Goal: Task Accomplishment & Management: Complete application form

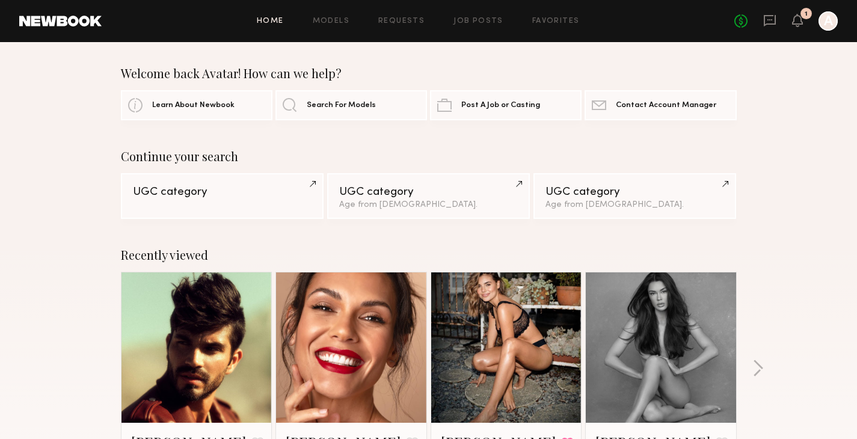
click at [495, 25] on div "Home Models Requests Job Posts Favorites Sign Out No fees up to $5,000 1 A" at bounding box center [470, 20] width 737 height 19
click at [487, 20] on link "Job Posts" at bounding box center [479, 21] width 50 height 8
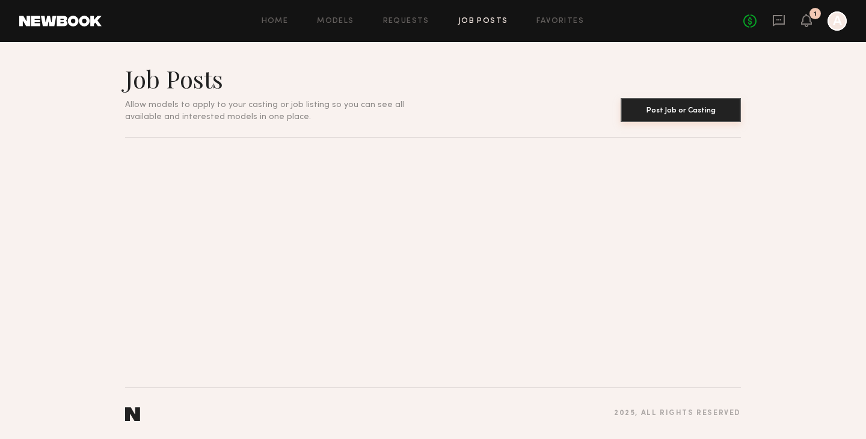
click at [632, 105] on button "Post Job or Casting" at bounding box center [681, 110] width 120 height 24
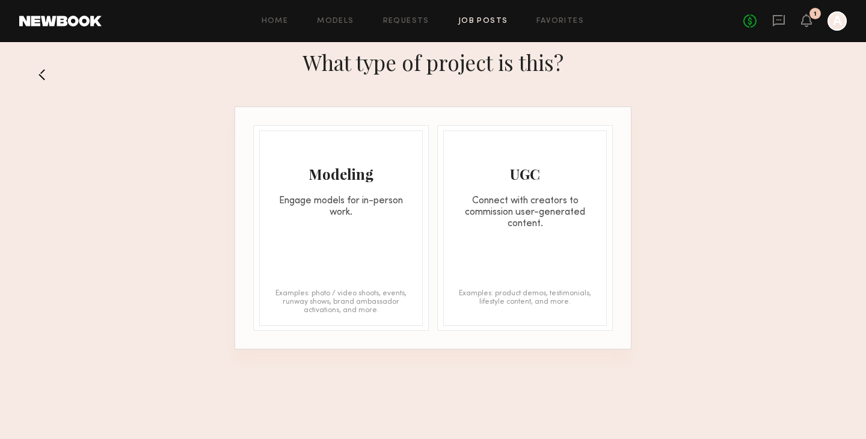
click at [377, 246] on div "Modeling Engage models for in-person work. Examples: photo / video shoots, even…" at bounding box center [341, 229] width 164 height 196
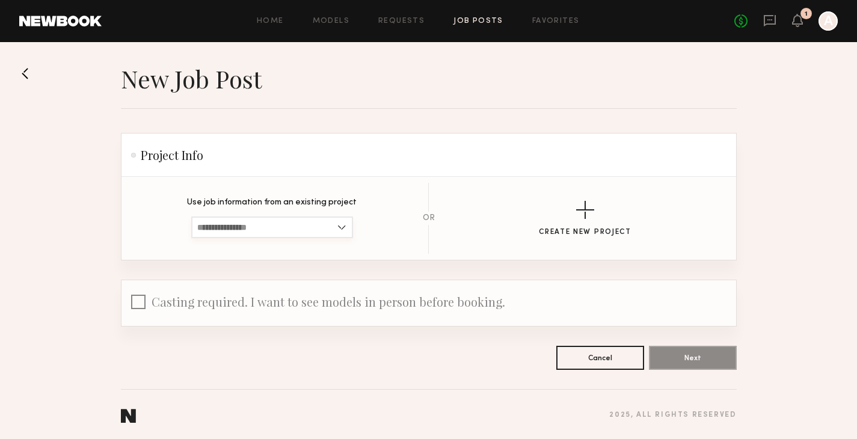
click at [333, 231] on input at bounding box center [272, 228] width 162 height 22
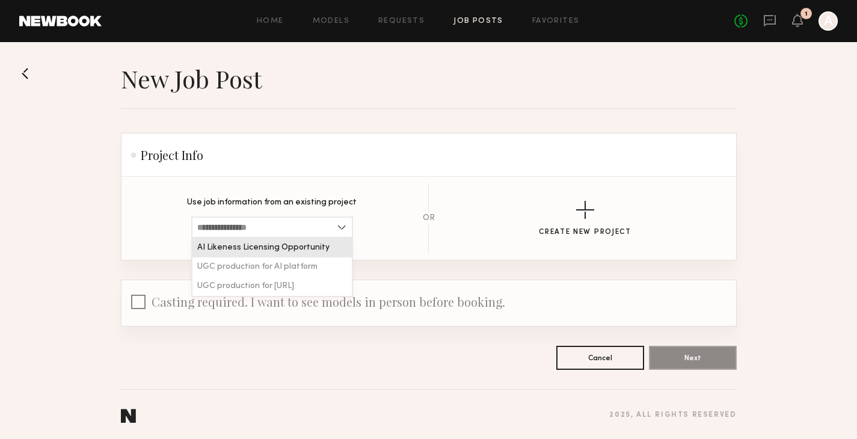
click at [324, 245] on span "AI Likeness Licensing Opportunity" at bounding box center [263, 248] width 132 height 8
type input "**********"
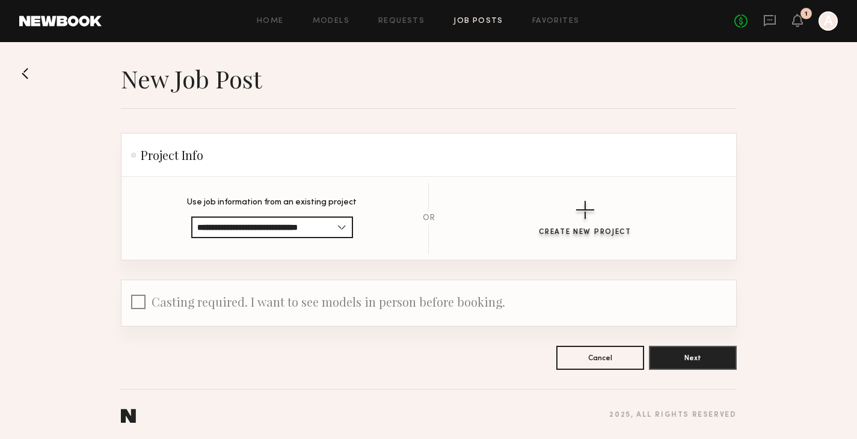
click at [601, 214] on button "Create New Project" at bounding box center [585, 219] width 93 height 36
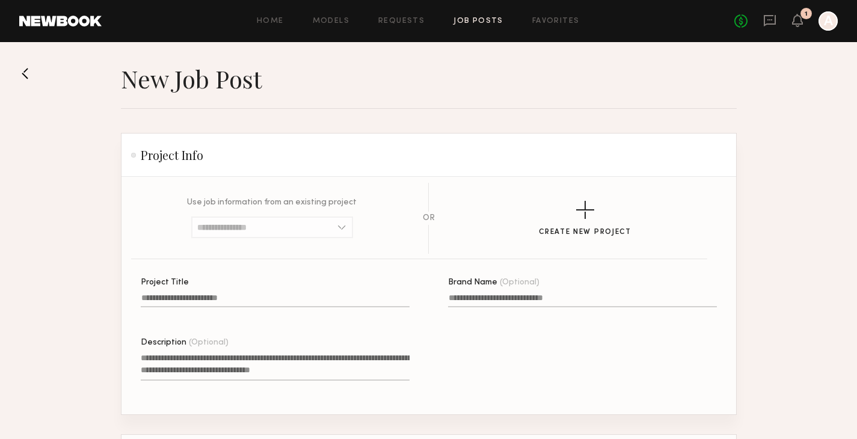
click at [392, 292] on label "Project Title" at bounding box center [275, 299] width 269 height 41
click at [392, 294] on input "Project Title" at bounding box center [275, 301] width 269 height 14
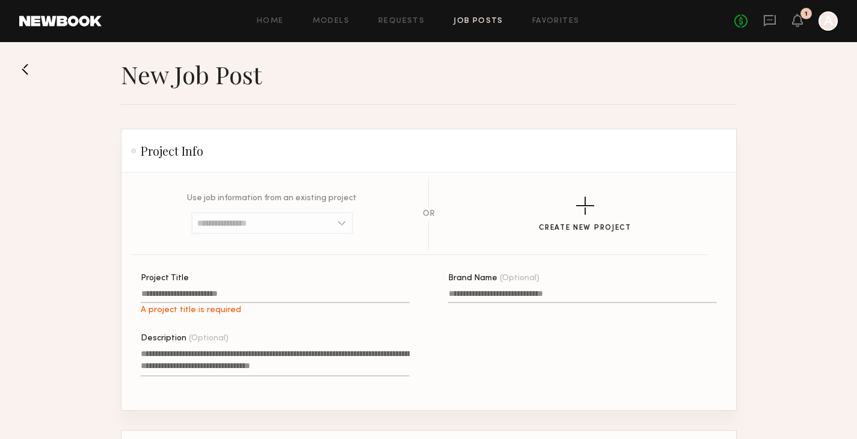
scroll to position [14, 0]
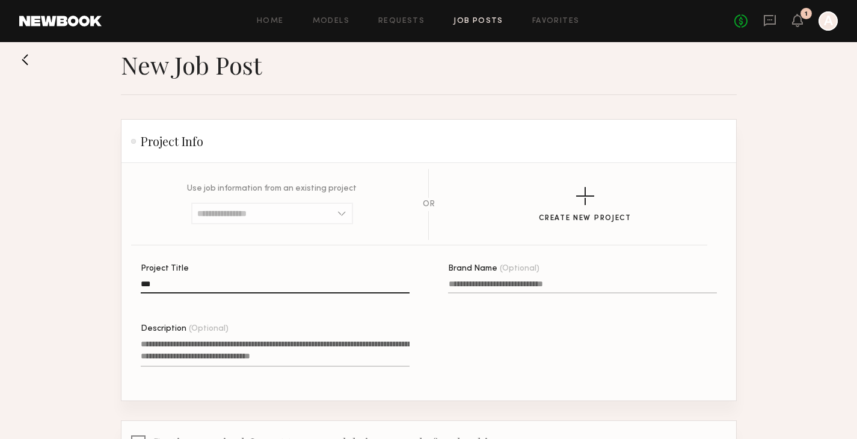
type input "***"
click at [520, 280] on label "Brand Name (Optional)" at bounding box center [582, 285] width 269 height 41
click at [520, 280] on input "Brand Name (Optional)" at bounding box center [582, 287] width 269 height 14
click at [518, 282] on input "Brand Name (Optional)" at bounding box center [582, 287] width 269 height 14
type input "***"
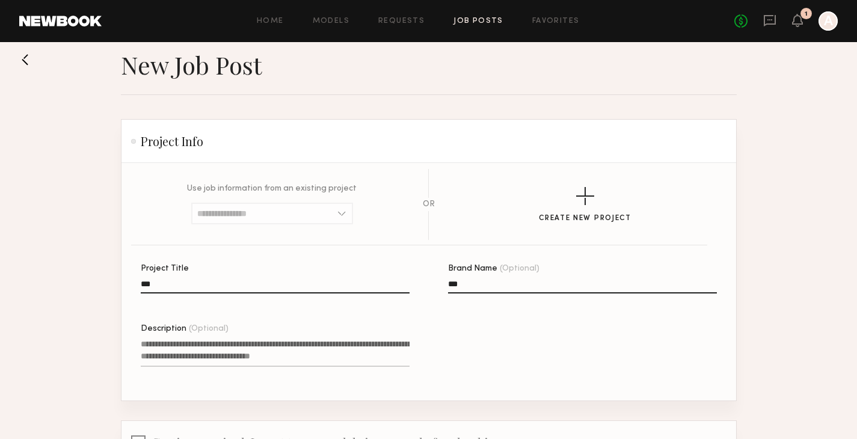
click at [296, 345] on textarea "Description (Optional)" at bounding box center [275, 352] width 269 height 29
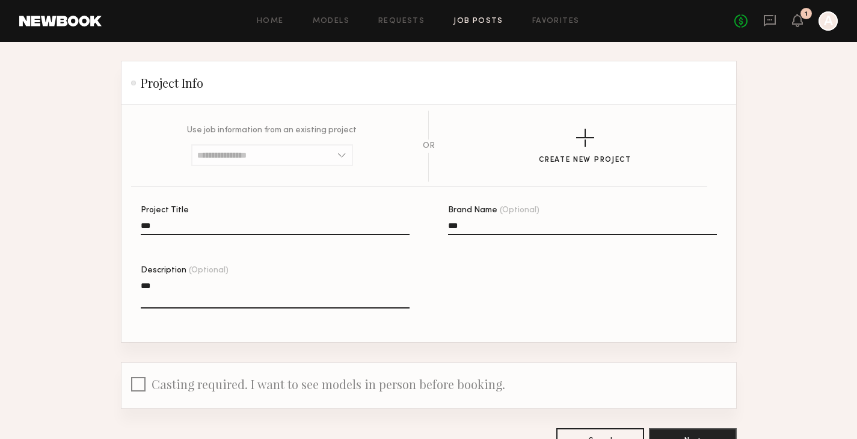
scroll to position [156, 0]
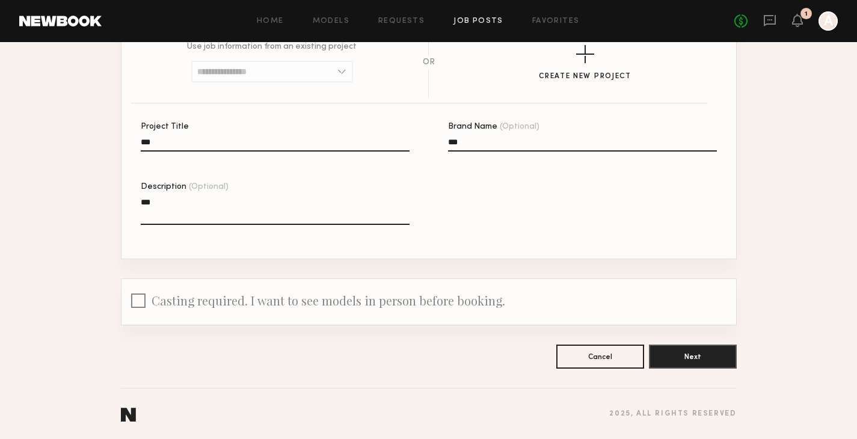
type textarea "***"
click at [153, 304] on span "Casting required. I want to see models in person before booking." at bounding box center [329, 300] width 354 height 16
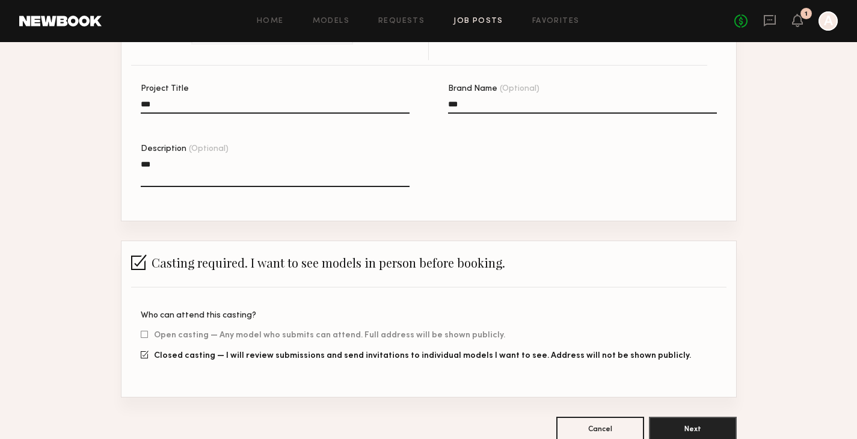
scroll to position [263, 0]
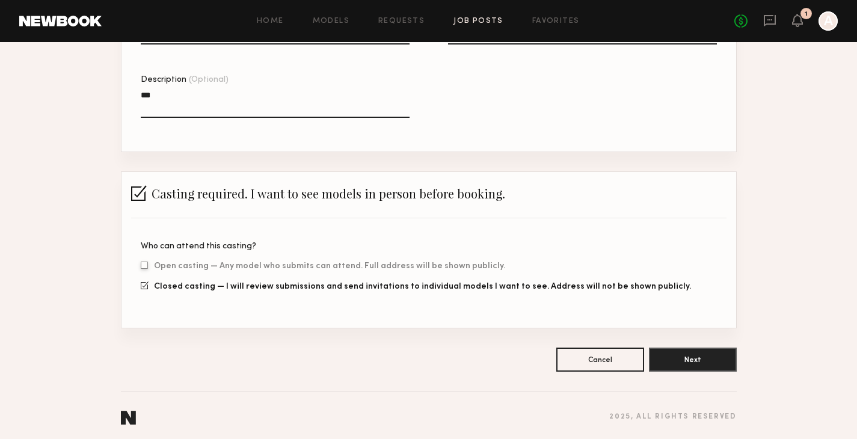
click at [289, 265] on span "Open casting — Any model who submits can attend. Full address will be shown pub…" at bounding box center [329, 266] width 351 height 7
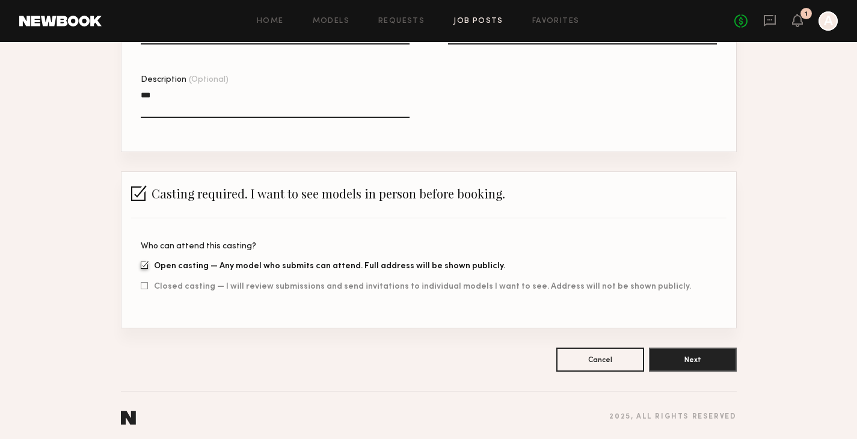
click at [284, 279] on div "Who can attend this casting? Open casting — Any model who submits can attend. F…" at bounding box center [429, 272] width 576 height 61
click at [279, 292] on div "Who can attend this casting? Open casting — Any model who submits can attend. F…" at bounding box center [429, 272] width 576 height 61
click at [271, 286] on span "Closed casting — I will review submissions and send invitations to individual m…" at bounding box center [422, 286] width 537 height 7
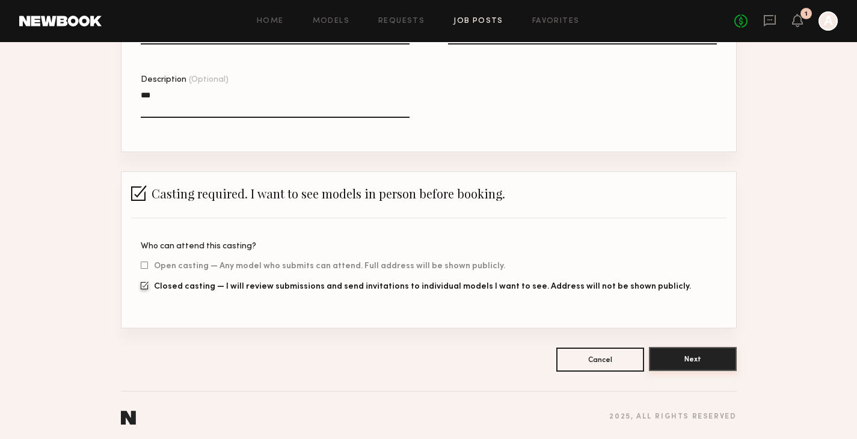
click at [698, 361] on button "Next" at bounding box center [693, 359] width 88 height 24
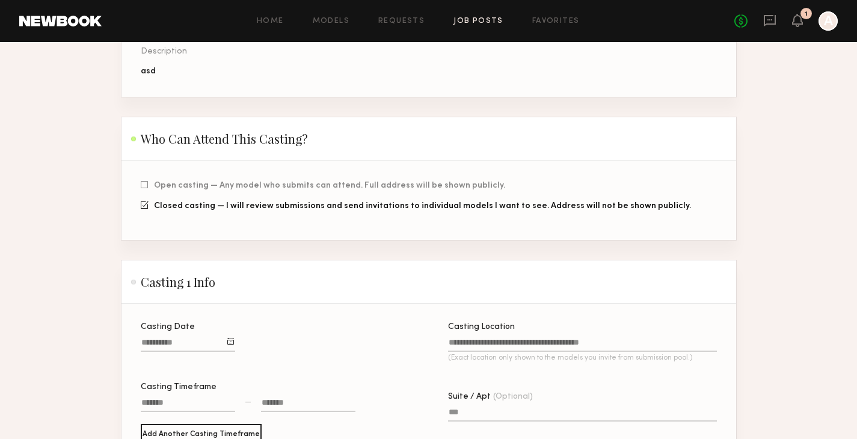
scroll to position [354, 0]
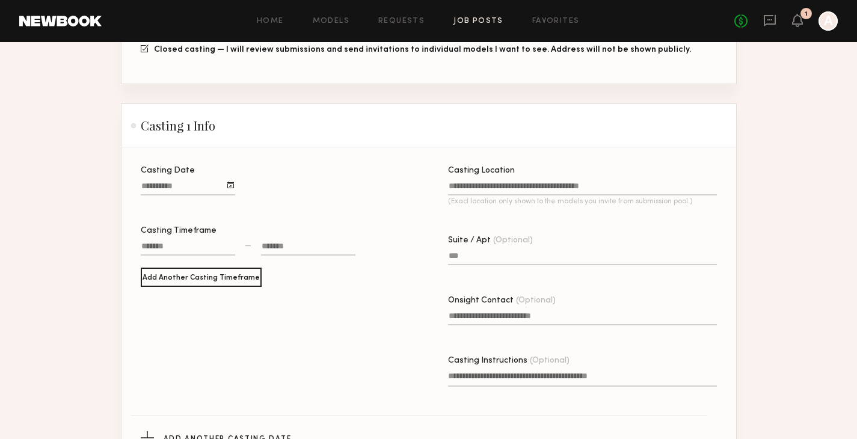
click at [184, 185] on input "Casting Date" at bounding box center [188, 189] width 94 height 14
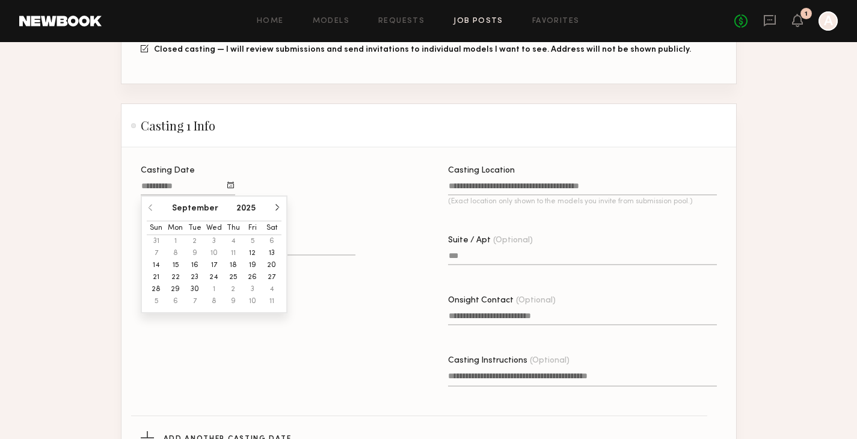
click at [211, 262] on button "17" at bounding box center [214, 265] width 19 height 12
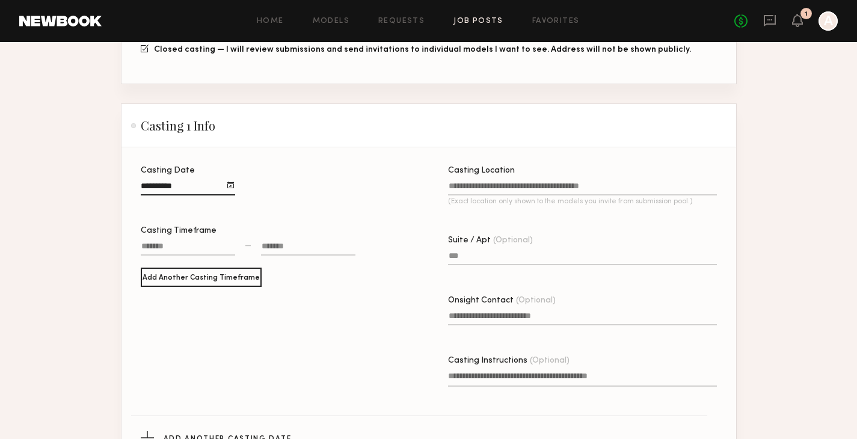
click at [193, 238] on div "Casting Timeframe —" at bounding box center [248, 247] width 215 height 41
click at [204, 254] on div at bounding box center [188, 248] width 94 height 16
click at [156, 285] on input "text" at bounding box center [159, 284] width 24 height 14
type input "**"
type input "********"
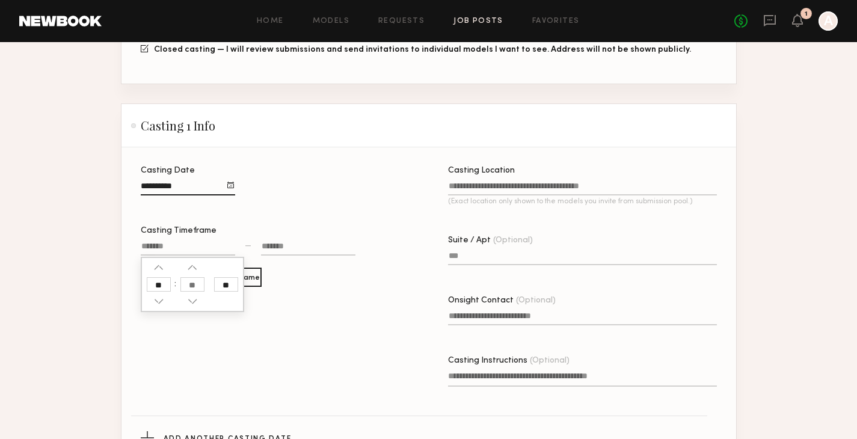
type input "**"
click at [274, 254] on div at bounding box center [308, 248] width 94 height 16
click at [267, 285] on input "text" at bounding box center [270, 284] width 24 height 14
type input "**"
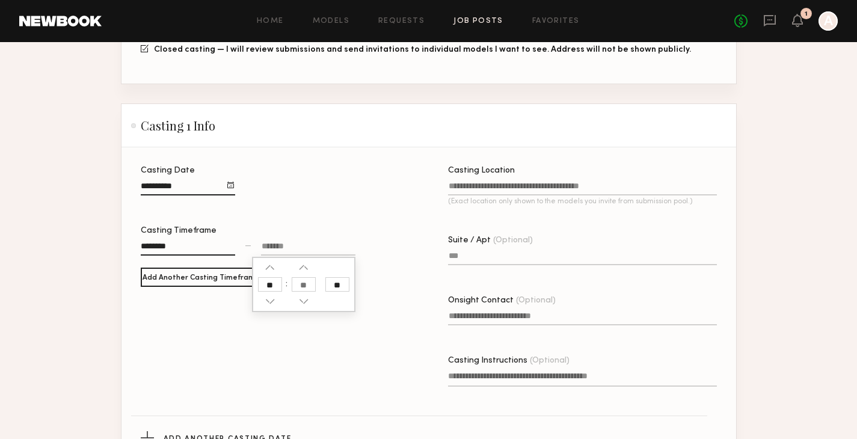
type input "********"
type input "**"
click at [320, 242] on div "********" at bounding box center [308, 248] width 94 height 16
click at [499, 189] on input "Casting Location (Exact location only shown to the models you invite from submi…" at bounding box center [582, 189] width 269 height 14
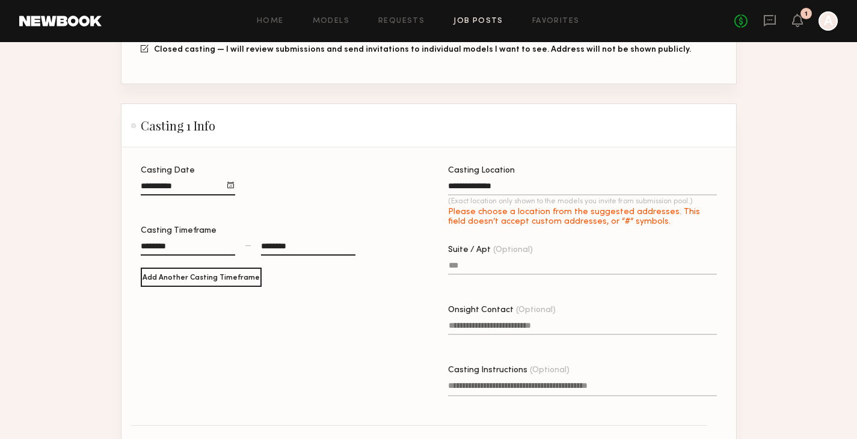
type input "**********"
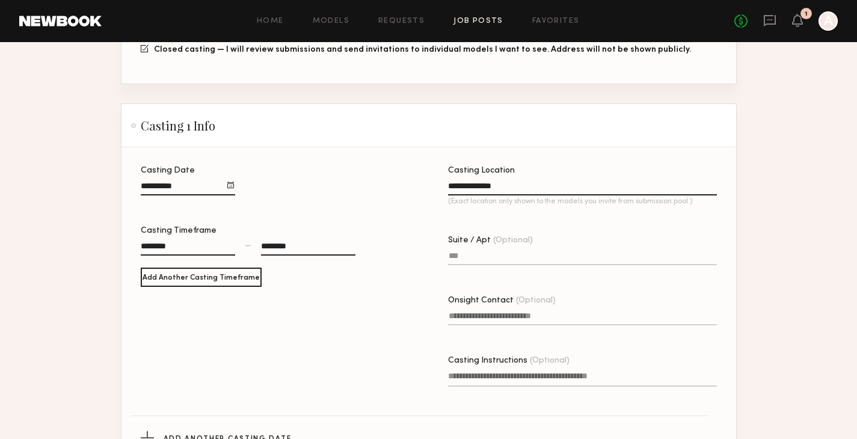
click at [505, 259] on input "Suite / Apt (Optional)" at bounding box center [582, 259] width 269 height 14
type input "***"
click at [507, 315] on input "Onsight Contact (Optional)" at bounding box center [582, 319] width 269 height 14
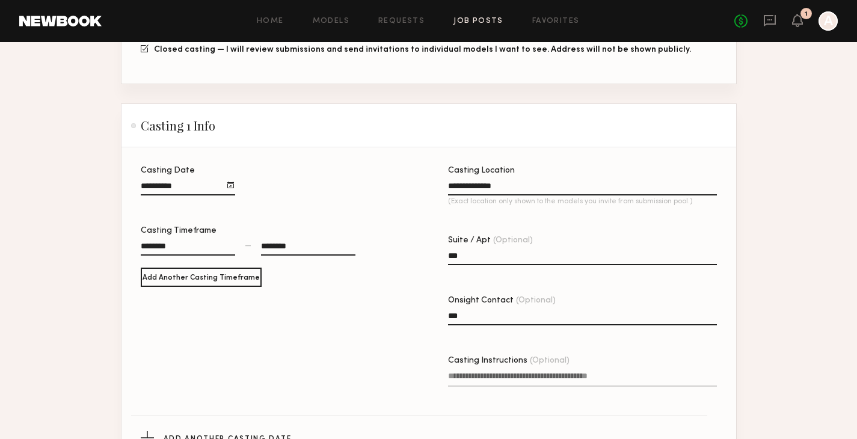
type input "***"
click at [516, 369] on label "Casting Instructions (Optional)" at bounding box center [582, 379] width 269 height 45
click at [516, 370] on textarea "Casting Instructions (Optional)" at bounding box center [582, 378] width 269 height 17
click at [517, 374] on textarea "Casting Instructions (Optional)" at bounding box center [582, 378] width 269 height 17
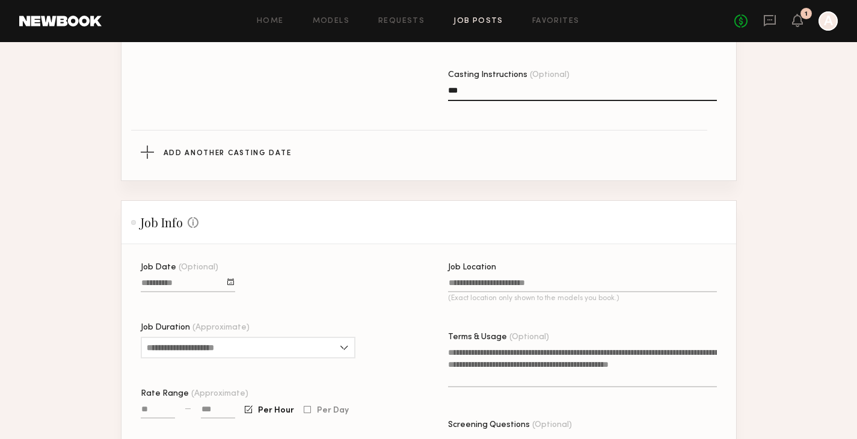
scroll to position [641, 0]
type textarea "***"
click at [198, 283] on input "Job Date (Optional)" at bounding box center [188, 284] width 94 height 14
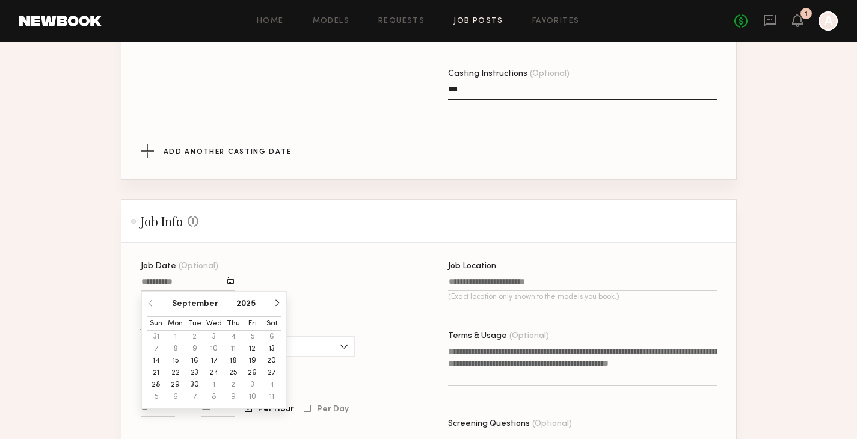
click at [255, 350] on button "12" at bounding box center [252, 349] width 19 height 12
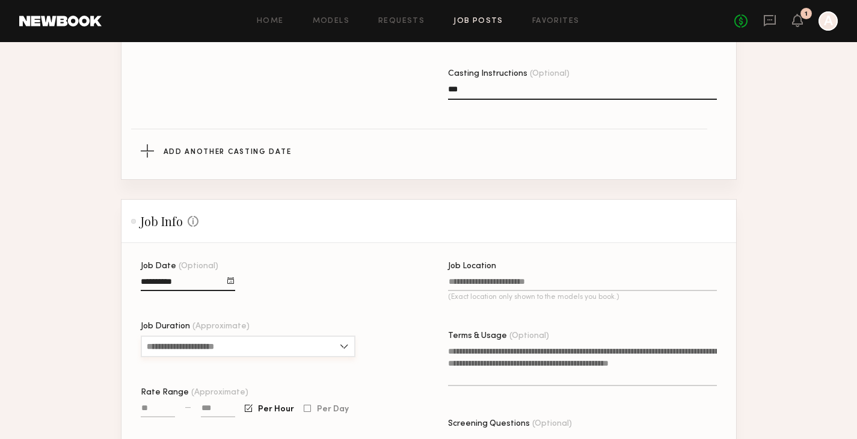
click at [256, 348] on input "Job Duration (Approximate)" at bounding box center [248, 347] width 215 height 22
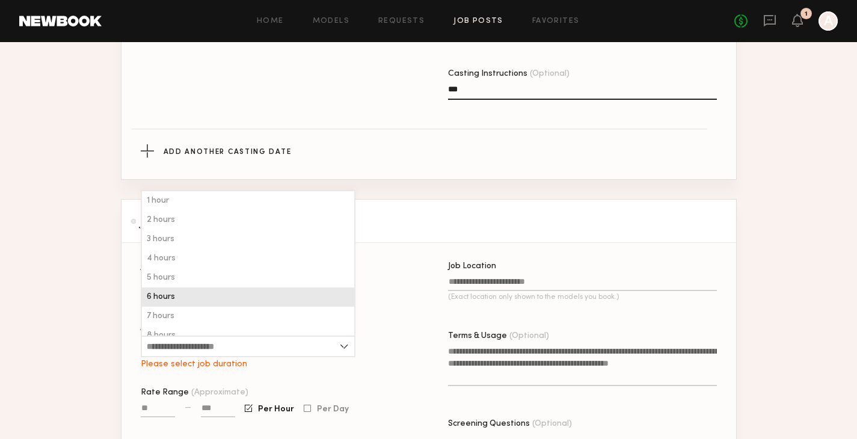
click at [249, 297] on div "6 hours" at bounding box center [248, 297] width 212 height 19
type input "*******"
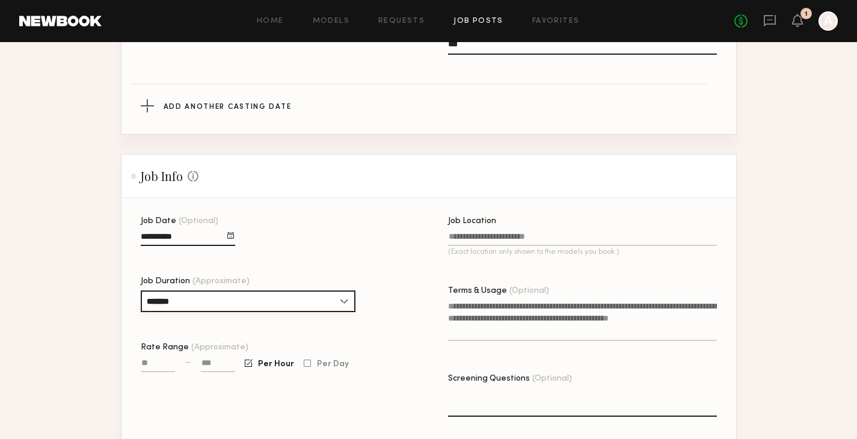
scroll to position [757, 0]
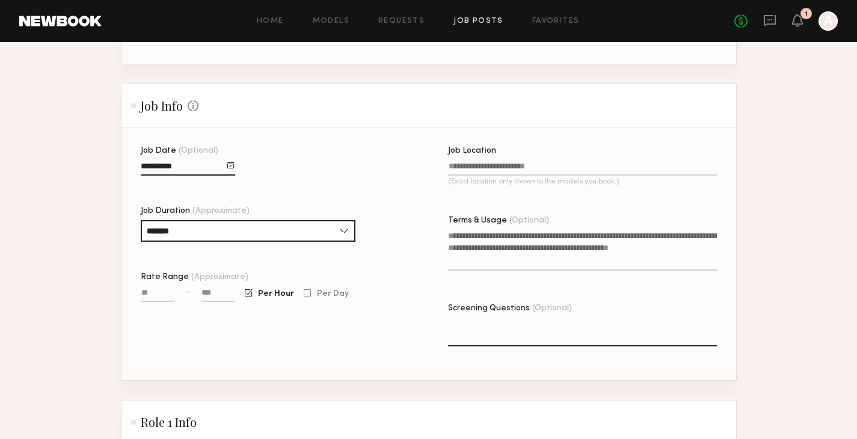
click at [154, 295] on input "Rate Range (Approximate)" at bounding box center [158, 295] width 34 height 14
type input "***"
click at [220, 298] on input at bounding box center [218, 295] width 34 height 14
type input "****"
click at [501, 170] on input "Job Location (Exact location only shown to the models you book.)" at bounding box center [582, 169] width 269 height 14
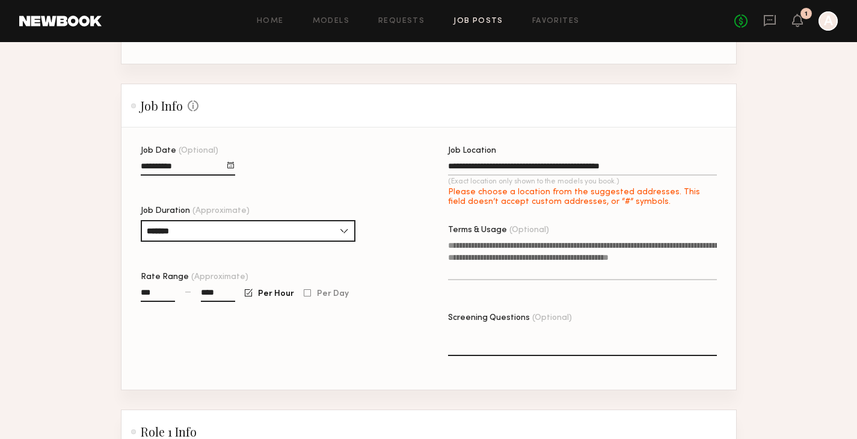
type input "**********"
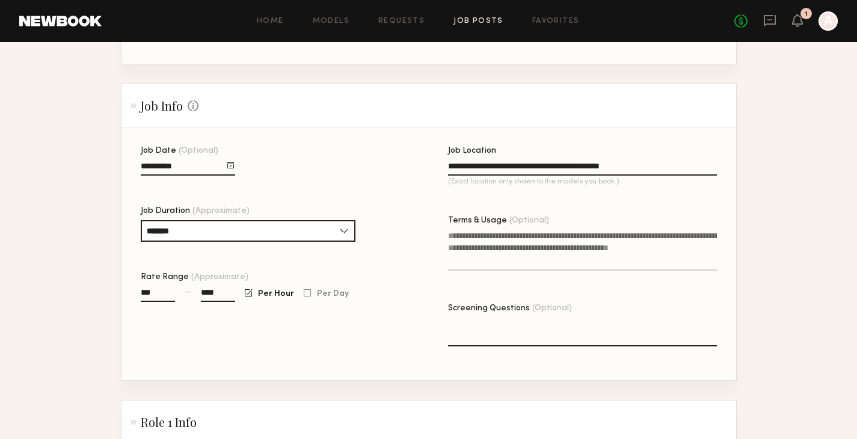
click at [492, 238] on textarea "Terms & Usage (Optional)" at bounding box center [582, 250] width 269 height 41
click at [483, 245] on textarea "Terms & Usage (Optional)" at bounding box center [582, 250] width 269 height 41
paste textarea "**********"
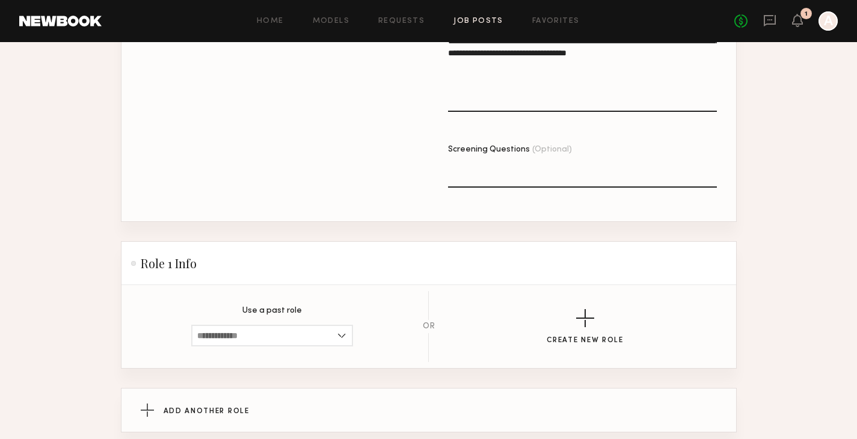
scroll to position [1072, 0]
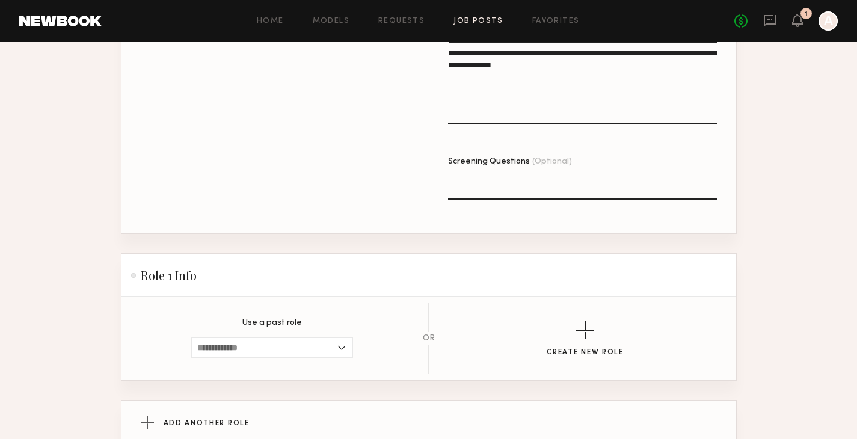
type textarea "**********"
click at [537, 196] on textarea "Screening Questions (Optional)" at bounding box center [582, 185] width 269 height 29
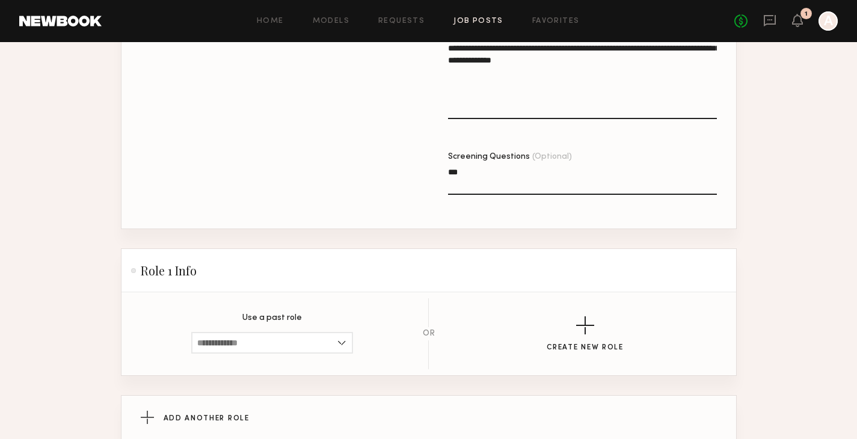
scroll to position [1175, 0]
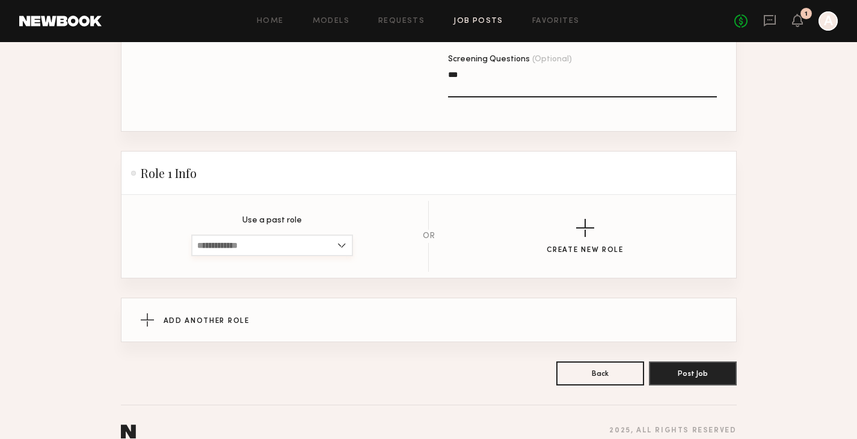
type textarea "***"
click at [268, 250] on input at bounding box center [272, 246] width 162 height 22
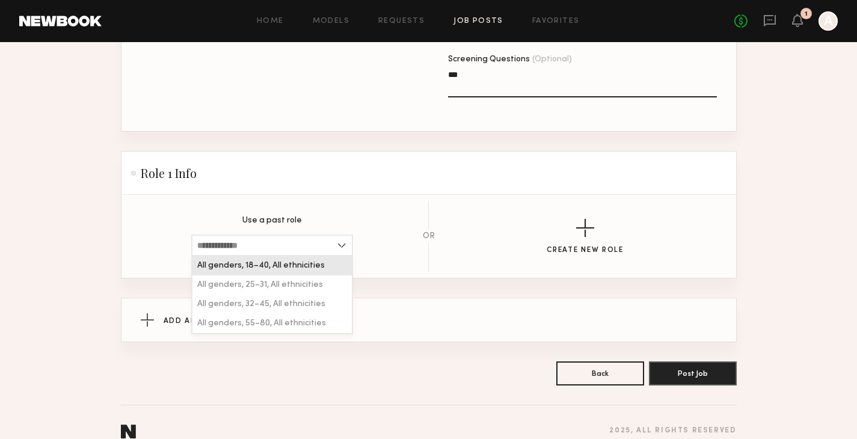
click at [257, 271] on div "All genders, 18–40, All ethnicities" at bounding box center [272, 265] width 159 height 19
type input "**********"
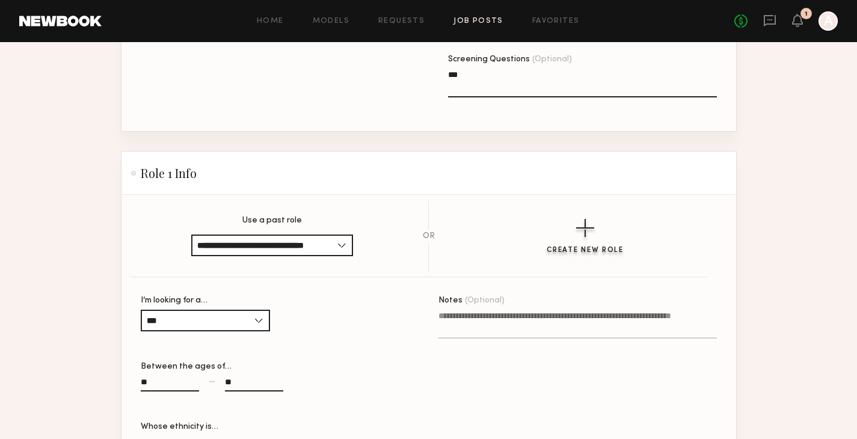
click at [569, 230] on button "Create New Role" at bounding box center [585, 237] width 77 height 36
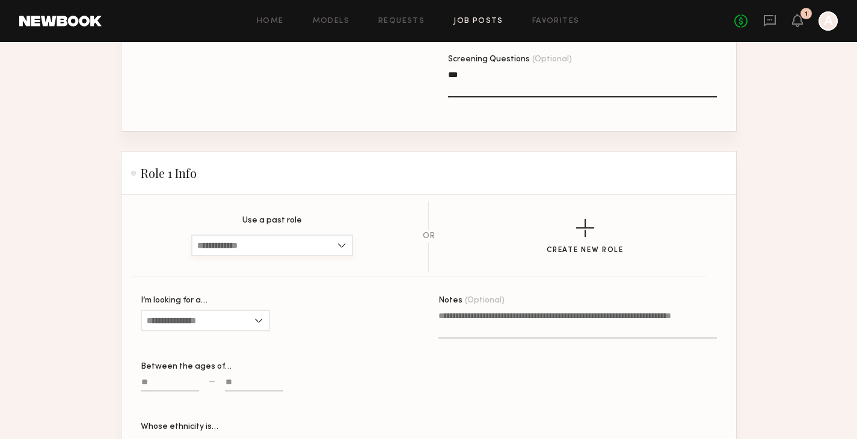
click at [347, 250] on input at bounding box center [272, 246] width 162 height 22
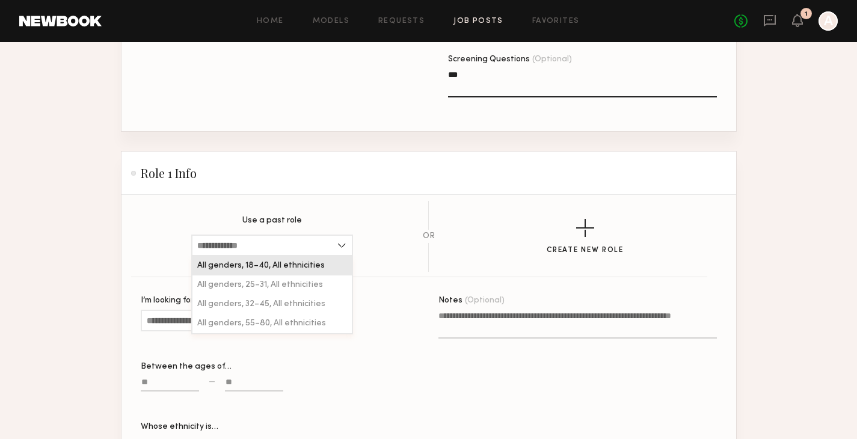
click at [309, 262] on span "All genders, 18–40, All ethnicities" at bounding box center [261, 266] width 128 height 8
type input "**********"
type input "***"
type input "**"
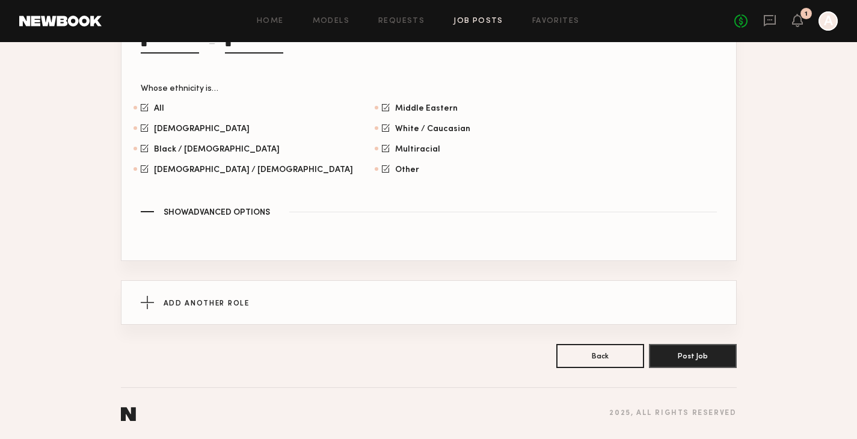
scroll to position [1515, 0]
click at [689, 364] on button "Post Job" at bounding box center [693, 356] width 88 height 24
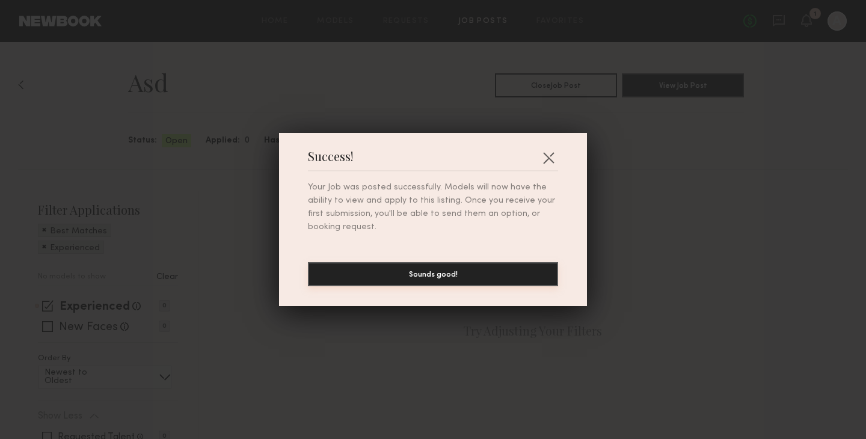
click at [448, 279] on button "Sounds good!" at bounding box center [433, 274] width 250 height 24
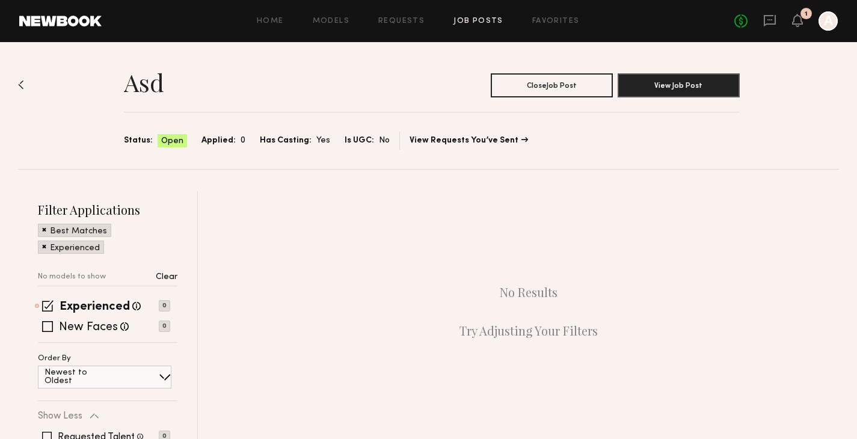
click at [158, 144] on div "Open" at bounding box center [172, 140] width 29 height 13
click at [514, 90] on button "Close Job Post" at bounding box center [552, 85] width 122 height 24
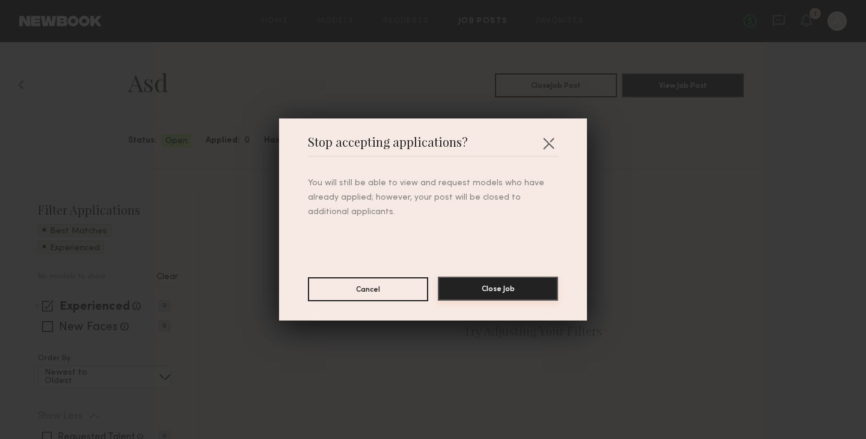
click at [472, 284] on button "Close Job" at bounding box center [498, 289] width 120 height 24
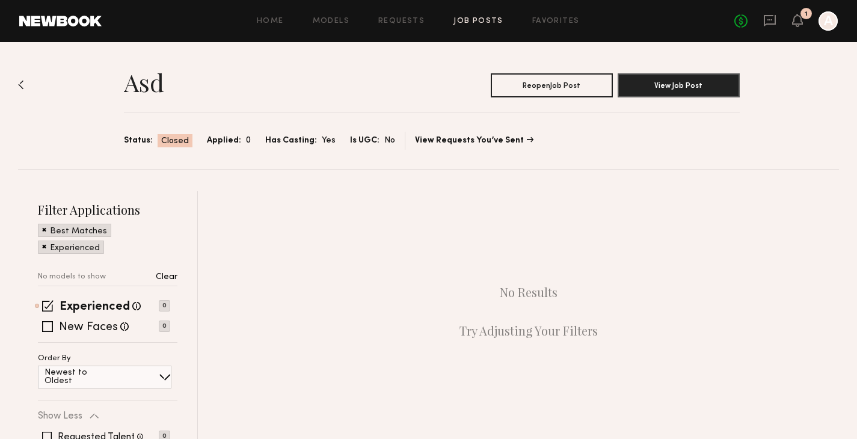
click at [23, 84] on img at bounding box center [21, 85] width 6 height 10
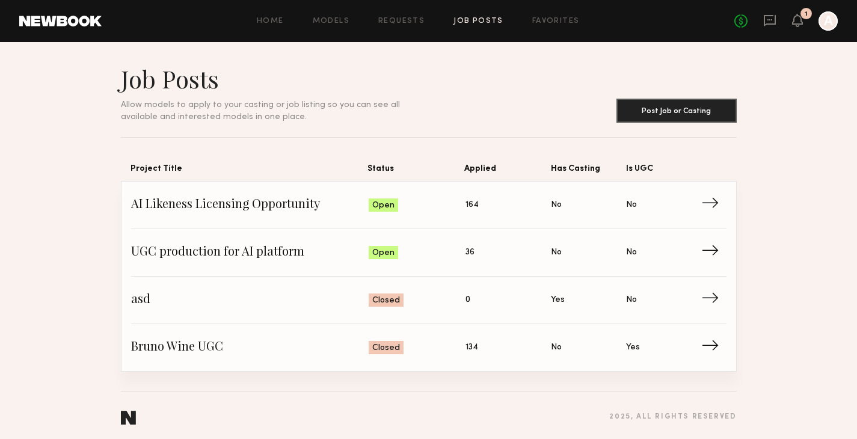
click at [825, 23] on div at bounding box center [828, 20] width 19 height 19
click at [703, 303] on span "→" at bounding box center [715, 300] width 25 height 18
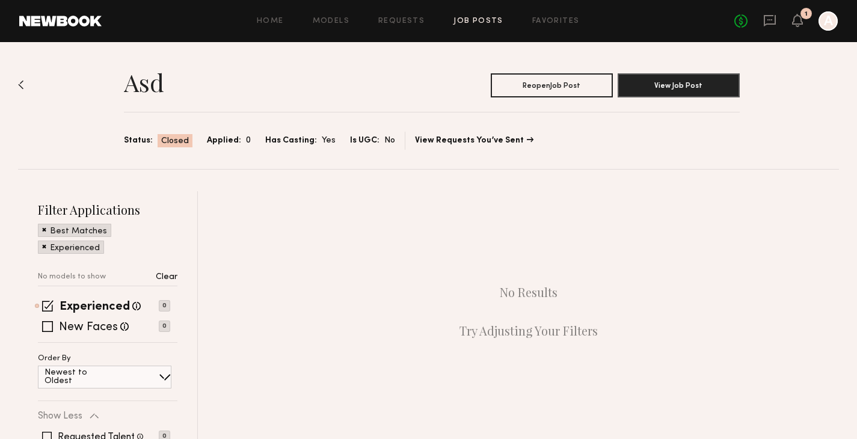
click at [824, 19] on div at bounding box center [828, 20] width 19 height 19
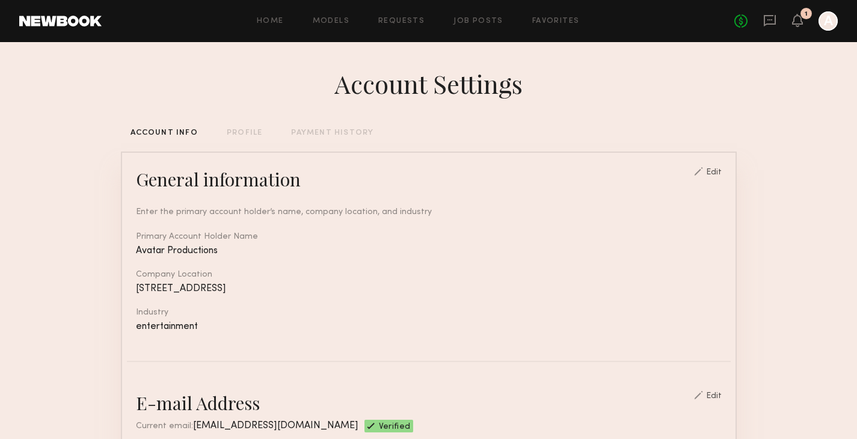
click at [821, 18] on div at bounding box center [828, 20] width 19 height 19
click at [485, 16] on div "Home Models Requests Job Posts Favorites Sign Out No fees up to $5,000 1 A" at bounding box center [470, 20] width 737 height 19
click at [485, 19] on link "Job Posts" at bounding box center [479, 21] width 50 height 8
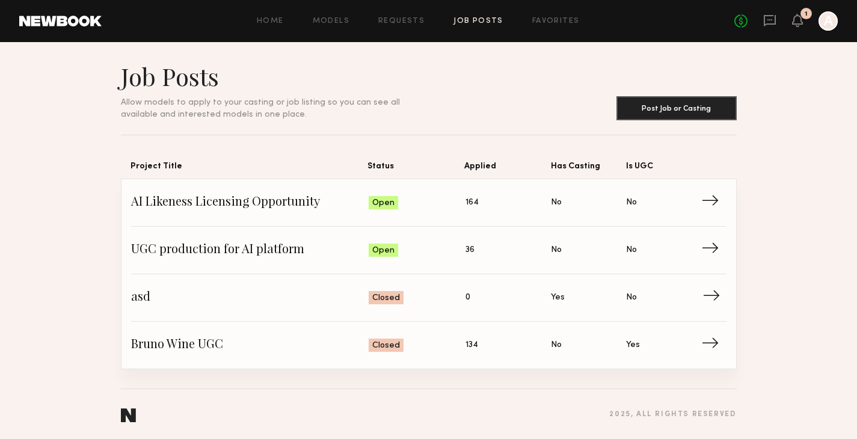
scroll to position [4, 0]
click at [716, 298] on span "→" at bounding box center [715, 297] width 25 height 18
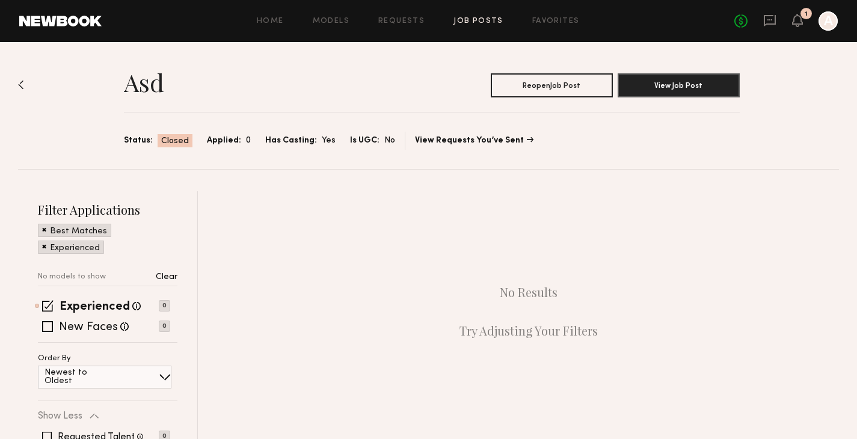
click at [836, 14] on icon "A" at bounding box center [828, 20] width 19 height 19
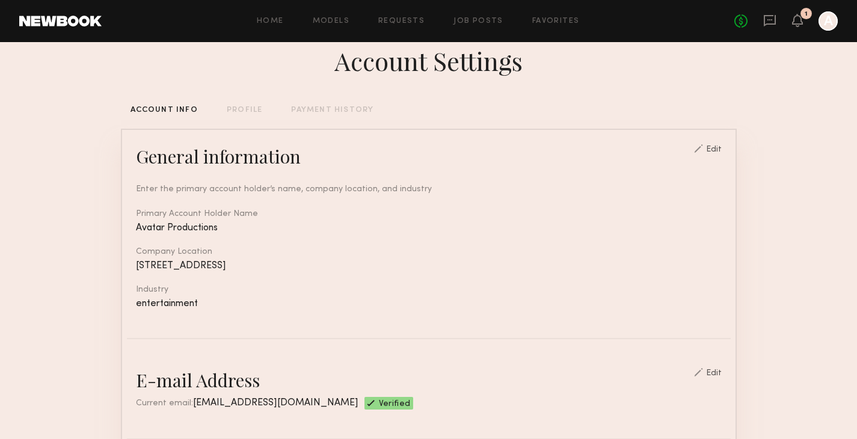
scroll to position [318, 0]
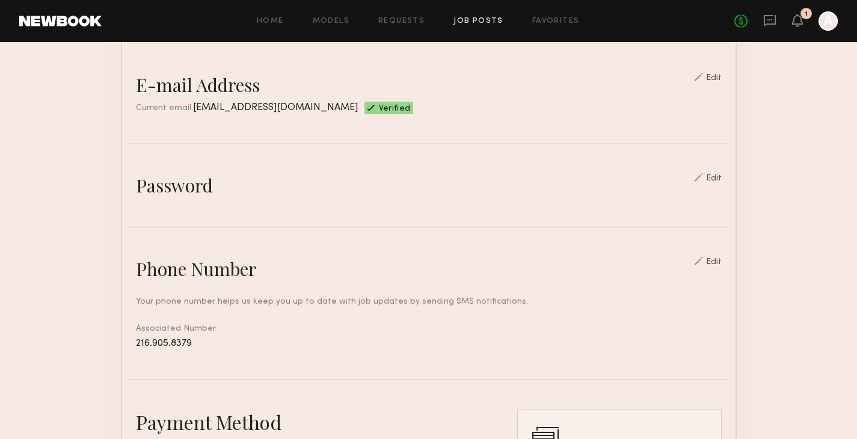
click at [491, 22] on link "Job Posts" at bounding box center [479, 21] width 50 height 8
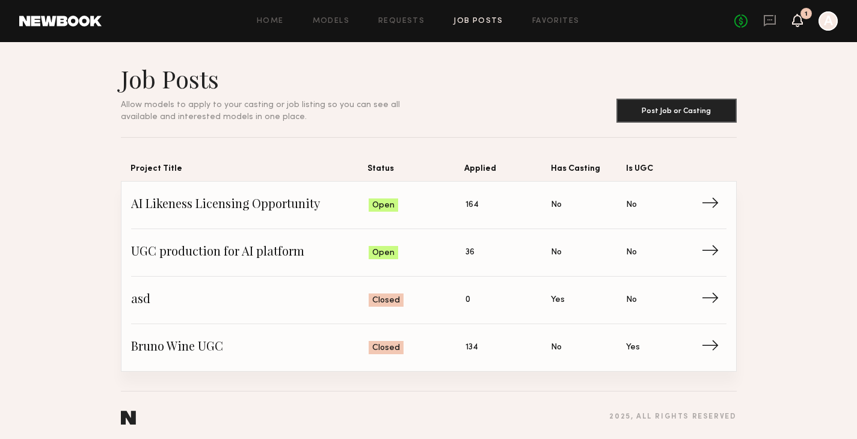
click at [798, 19] on icon at bounding box center [798, 20] width 10 height 8
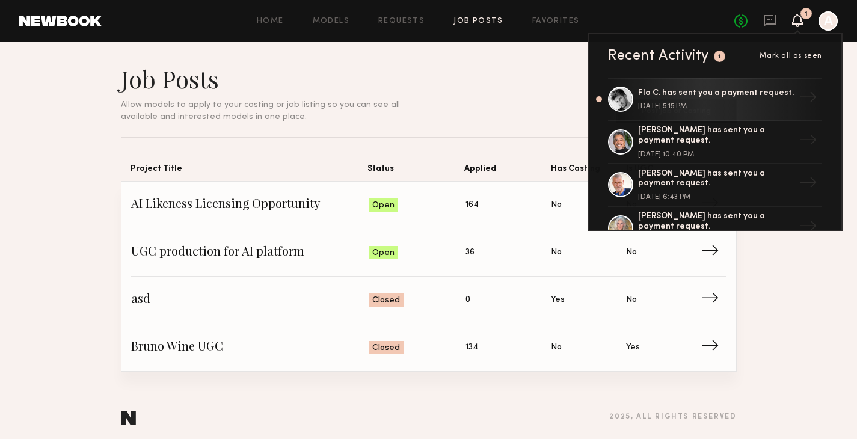
click at [524, 83] on header "Job Posts Allow models to apply to your casting or job listing so you can see a…" at bounding box center [429, 93] width 616 height 59
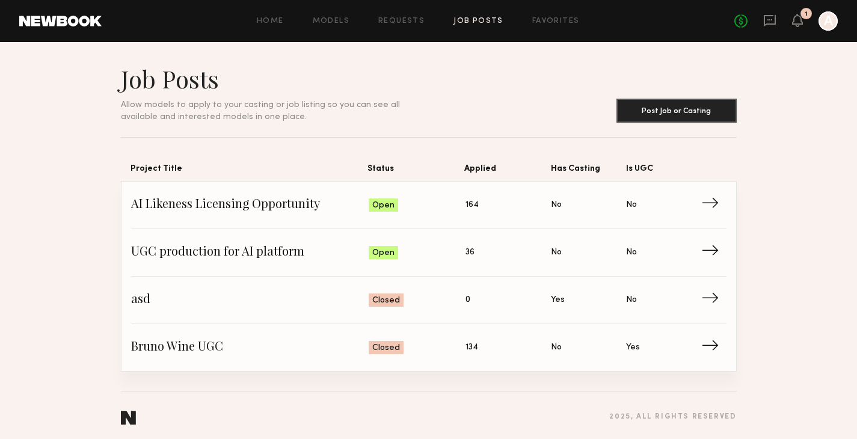
click at [835, 22] on div at bounding box center [828, 20] width 19 height 19
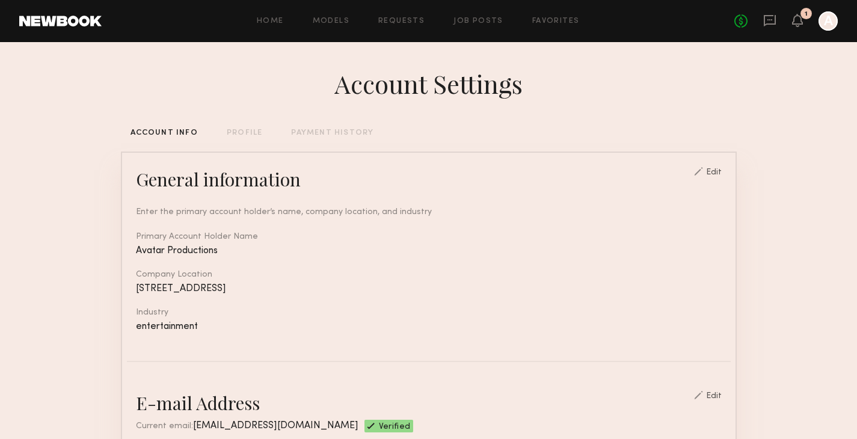
click at [270, 26] on div "Home Models Requests Job Posts Favorites Sign Out No fees up to $5,000 1 A" at bounding box center [470, 20] width 737 height 19
click at [271, 23] on link "Home" at bounding box center [270, 21] width 27 height 8
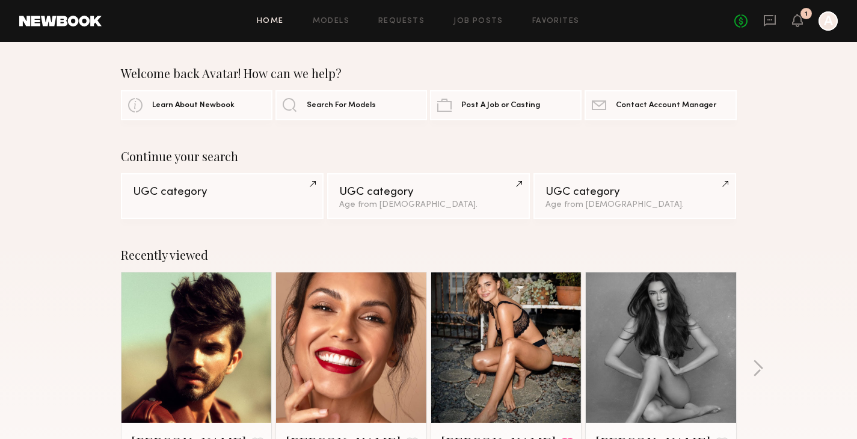
click at [827, 21] on div at bounding box center [828, 20] width 19 height 19
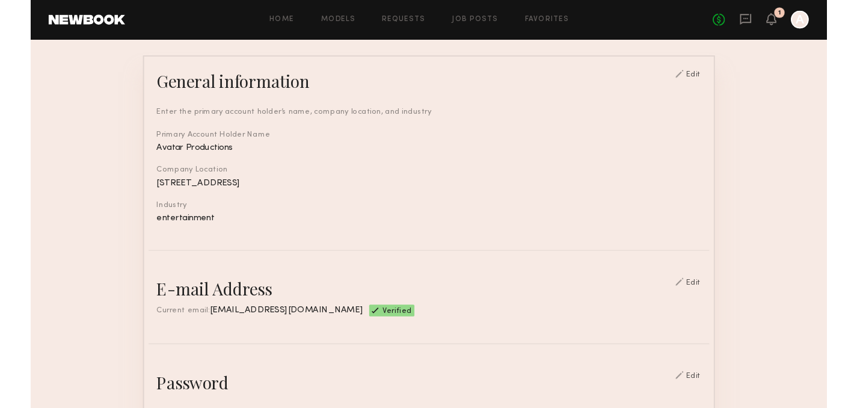
scroll to position [93, 0]
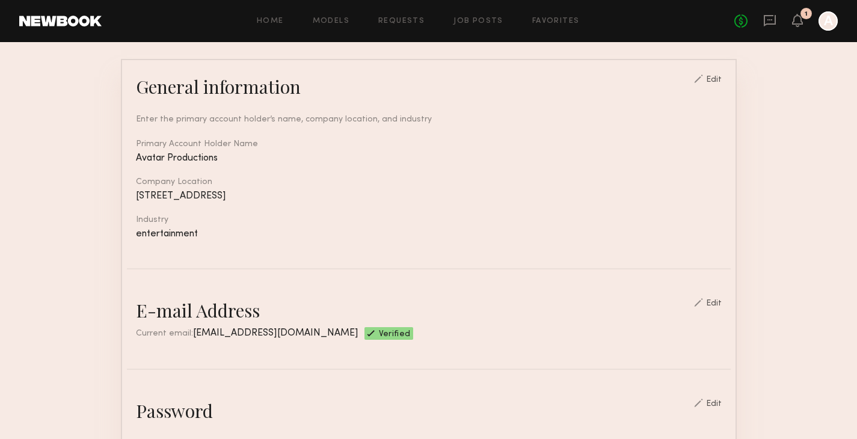
drag, startPoint x: 186, startPoint y: 330, endPoint x: 354, endPoint y: 332, distance: 168.5
click at [354, 332] on span "[EMAIL_ADDRESS][DOMAIN_NAME]" at bounding box center [275, 334] width 165 height 10
copy span "[EMAIL_ADDRESS][DOMAIN_NAME]"
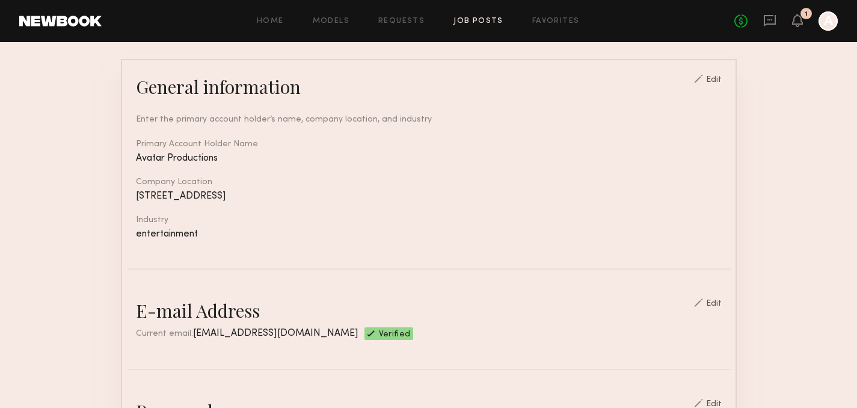
click at [458, 25] on link "Job Posts" at bounding box center [479, 21] width 50 height 8
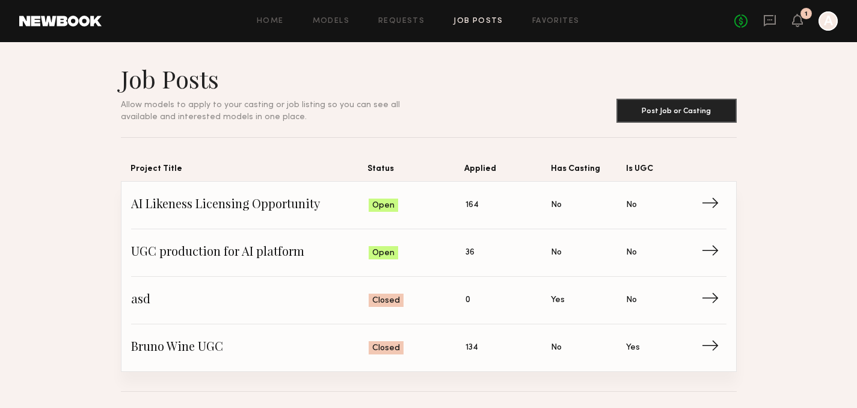
click at [837, 26] on icon "A" at bounding box center [828, 20] width 19 height 19
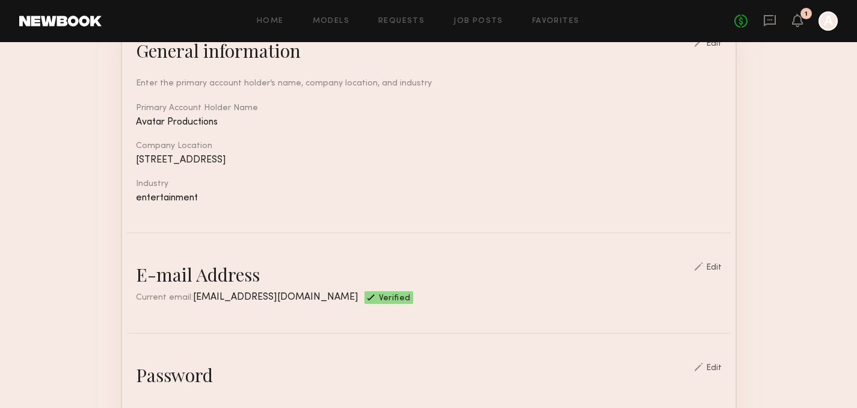
scroll to position [141, 0]
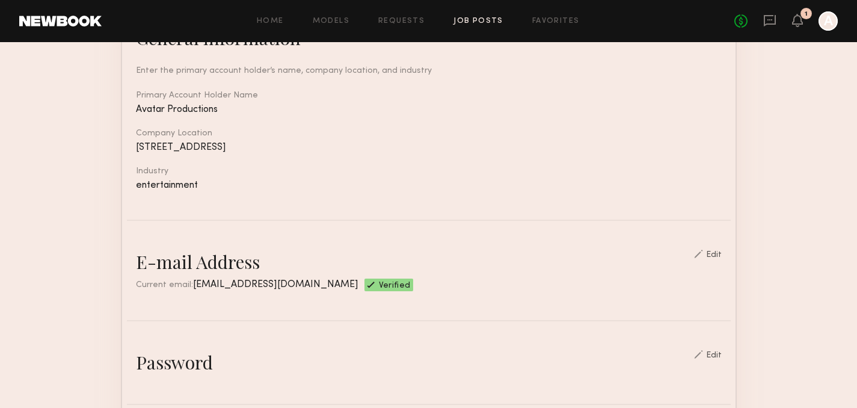
click at [492, 23] on link "Job Posts" at bounding box center [479, 21] width 50 height 8
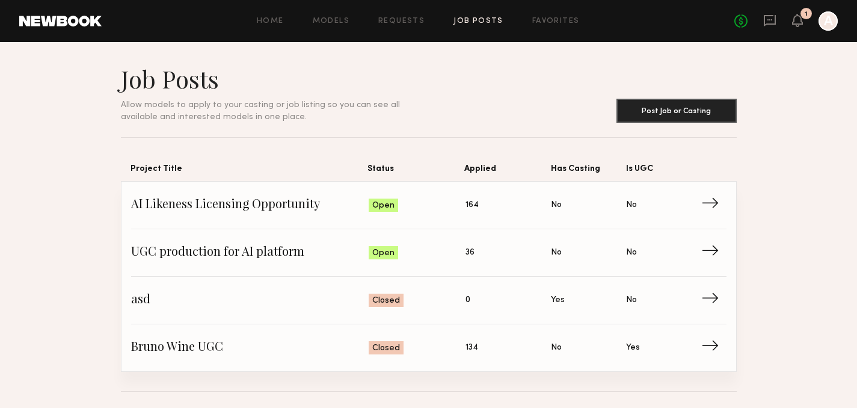
click at [842, 19] on header "Home Models Requests Job Posts Favorites Sign Out No fees up to $5,000 1 A" at bounding box center [428, 21] width 857 height 42
click at [835, 23] on div at bounding box center [828, 20] width 19 height 19
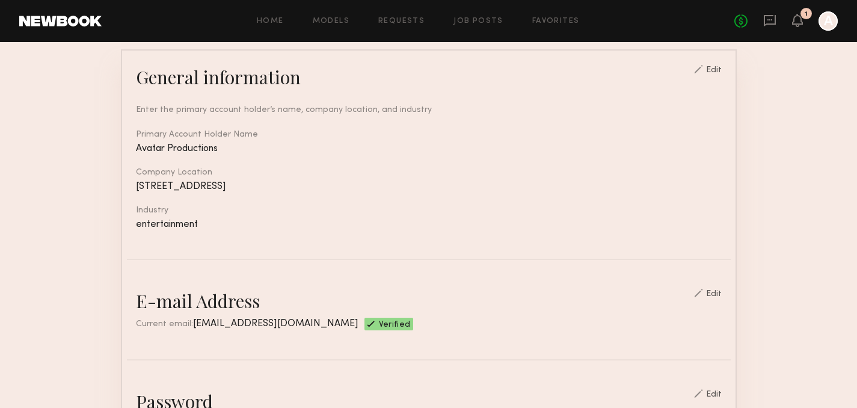
scroll to position [214, 0]
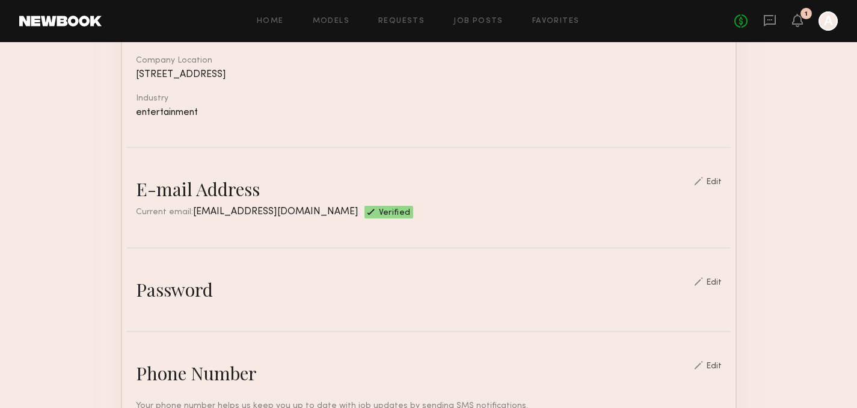
drag, startPoint x: 188, startPoint y: 208, endPoint x: 355, endPoint y: 209, distance: 166.7
click at [355, 209] on span "[EMAIL_ADDRESS][DOMAIN_NAME]" at bounding box center [275, 212] width 165 height 10
copy span "[EMAIL_ADDRESS][DOMAIN_NAME]"
click at [477, 27] on div "Home Models Requests Job Posts Favorites Sign Out No fees up to $5,000 1 A" at bounding box center [470, 20] width 737 height 19
click at [479, 22] on link "Job Posts" at bounding box center [479, 21] width 50 height 8
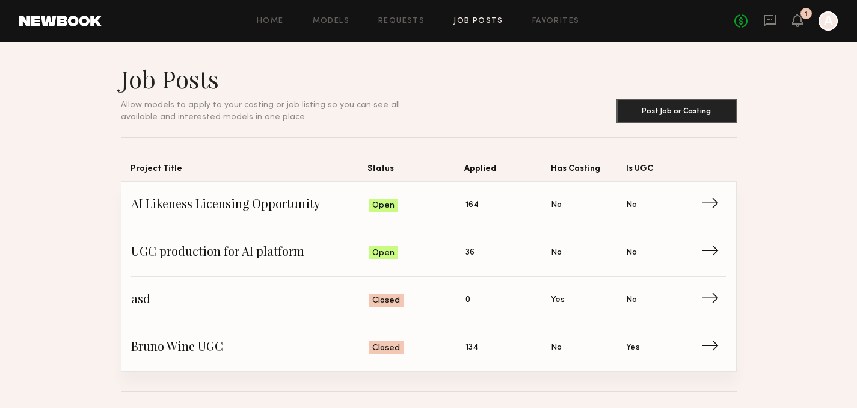
click at [829, 27] on div at bounding box center [828, 20] width 19 height 19
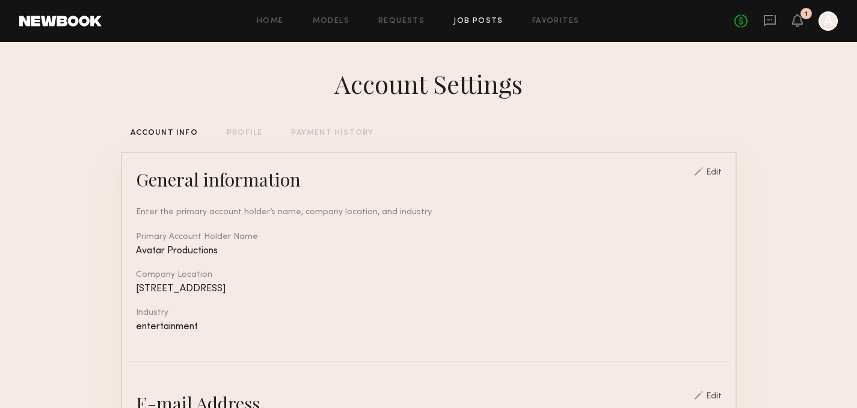
click at [461, 22] on link "Job Posts" at bounding box center [479, 21] width 50 height 8
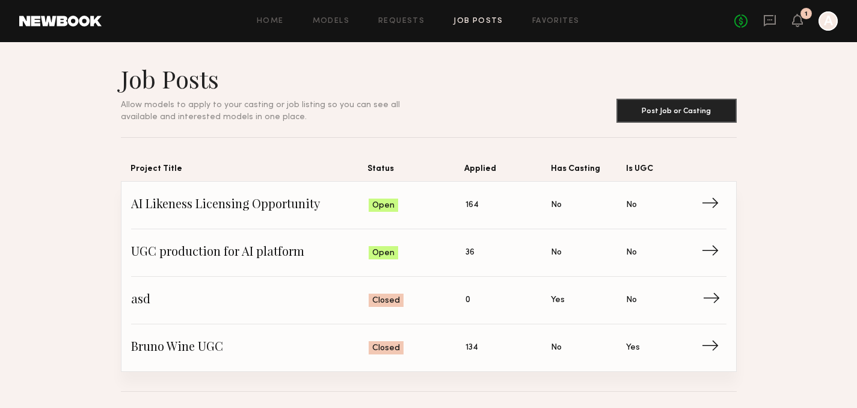
click at [179, 305] on span "asd" at bounding box center [250, 300] width 238 height 18
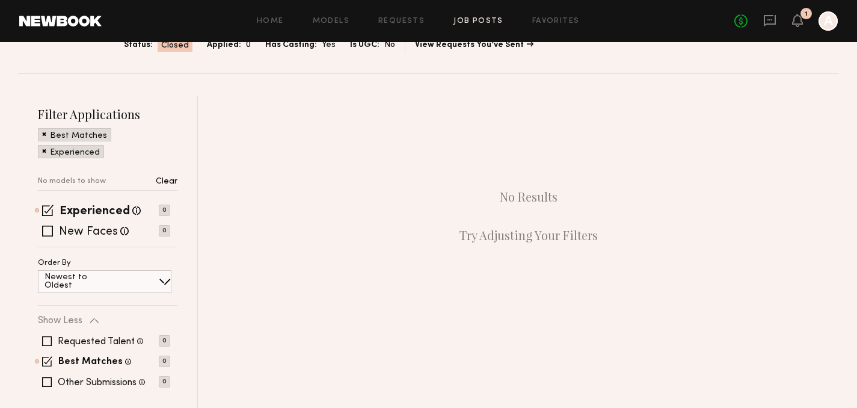
scroll to position [96, 0]
click at [467, 15] on div "Home Models Requests Job Posts Favorites Sign Out No fees up to $5,000 1 A" at bounding box center [470, 20] width 737 height 19
click at [468, 18] on link "Job Posts" at bounding box center [479, 21] width 50 height 8
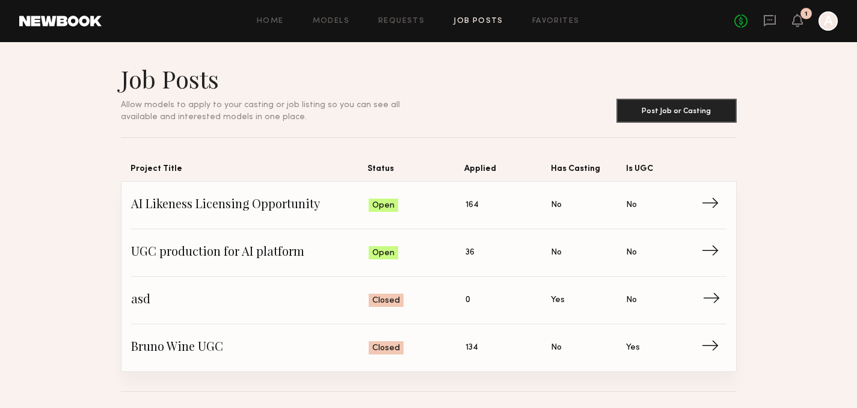
click at [712, 297] on span "→" at bounding box center [715, 300] width 25 height 18
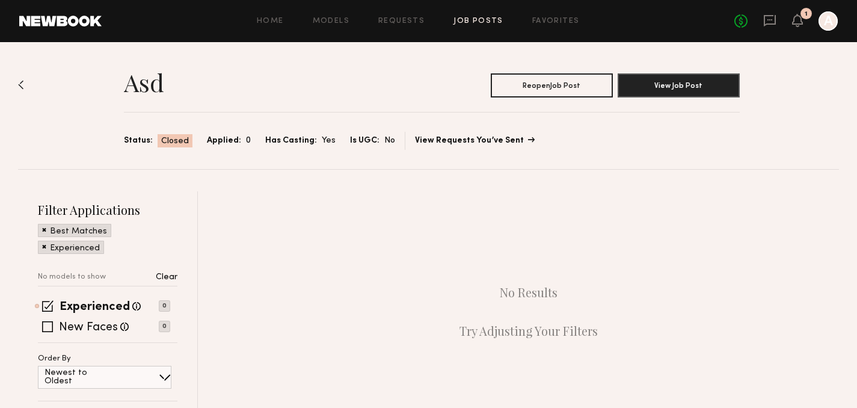
click at [480, 143] on link "View Requests You’ve Sent" at bounding box center [474, 141] width 119 height 8
click at [19, 89] on img at bounding box center [21, 85] width 6 height 10
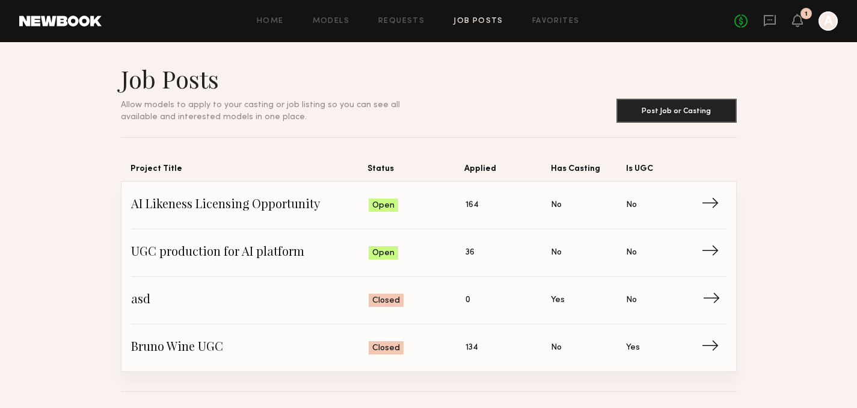
click at [713, 298] on span "→" at bounding box center [715, 300] width 25 height 18
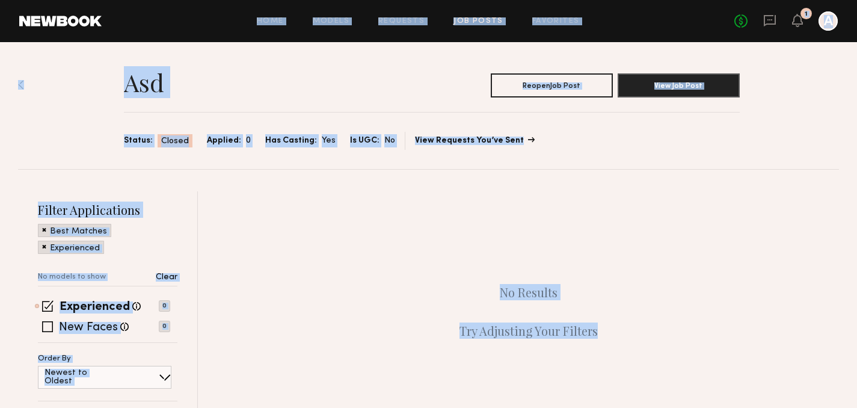
click at [463, 140] on link "View Requests You’ve Sent" at bounding box center [474, 141] width 119 height 8
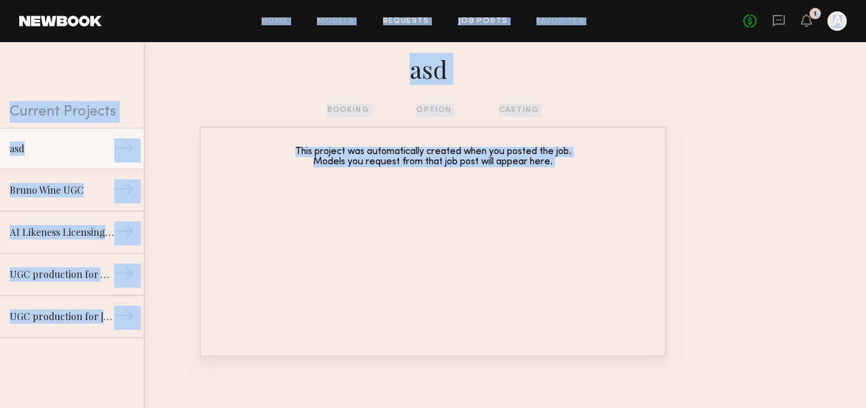
click at [498, 18] on link "Job Posts" at bounding box center [484, 21] width 50 height 8
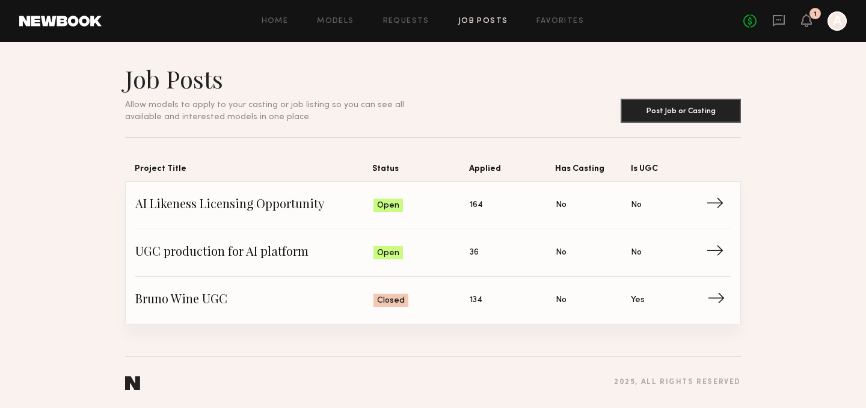
click at [708, 298] on span "→" at bounding box center [720, 300] width 25 height 18
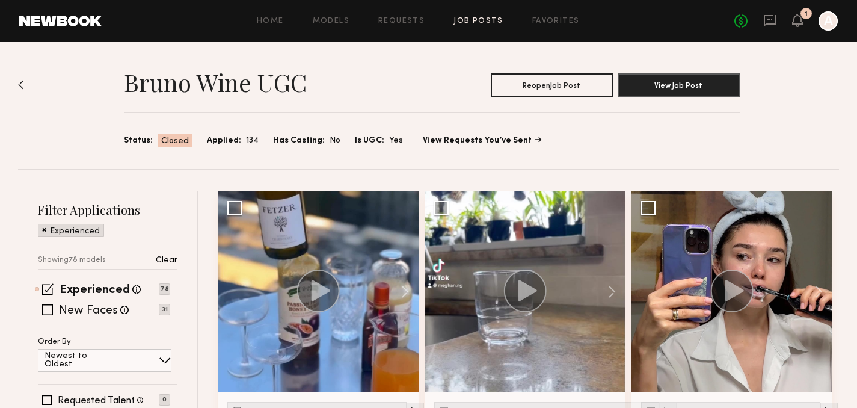
click at [22, 83] on img at bounding box center [21, 85] width 6 height 10
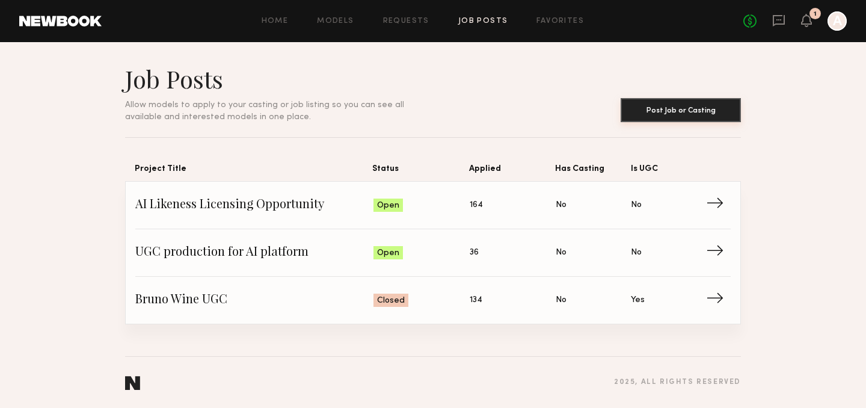
click at [647, 112] on button "Post Job or Casting" at bounding box center [681, 110] width 120 height 24
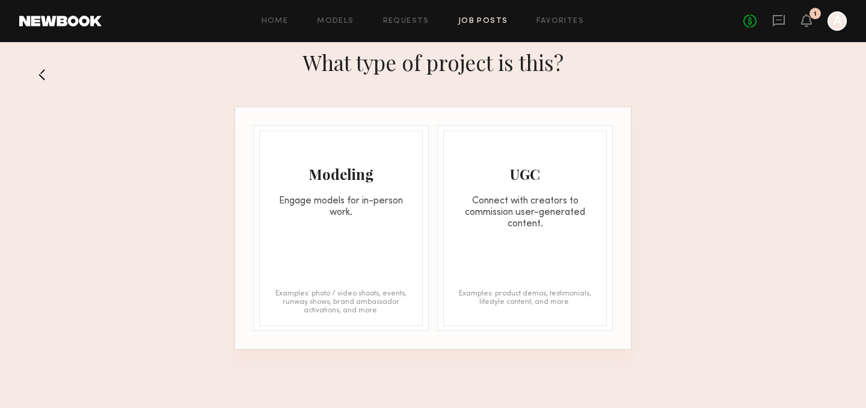
click at [369, 178] on div "Modeling" at bounding box center [341, 173] width 162 height 19
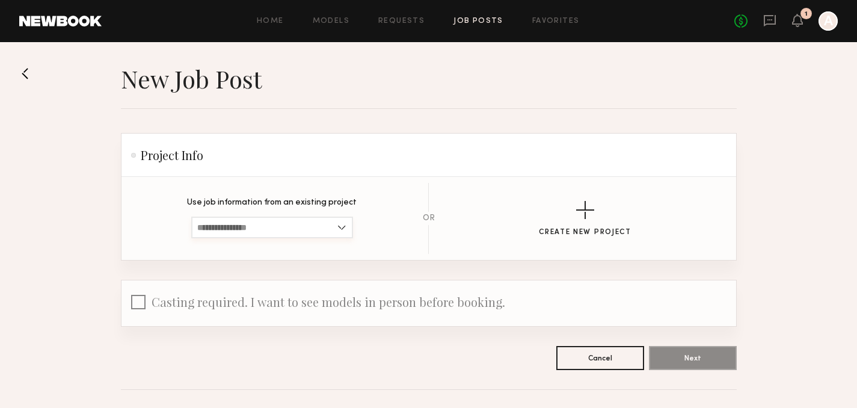
click at [310, 226] on input at bounding box center [272, 228] width 162 height 22
click at [31, 69] on button at bounding box center [28, 73] width 19 height 19
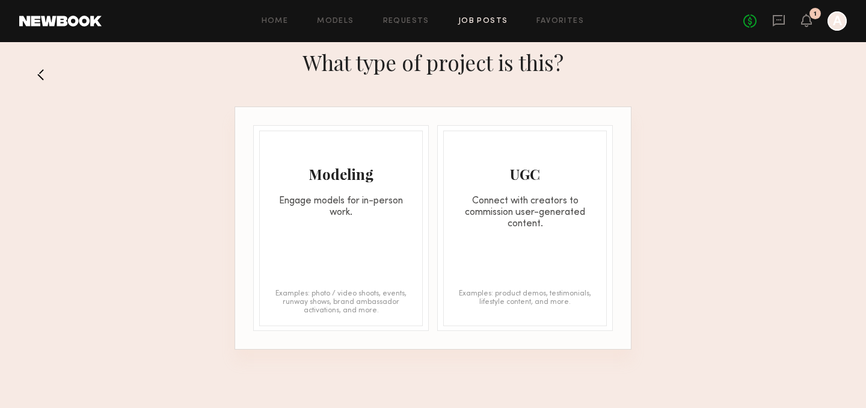
click at [48, 72] on button at bounding box center [45, 74] width 19 height 19
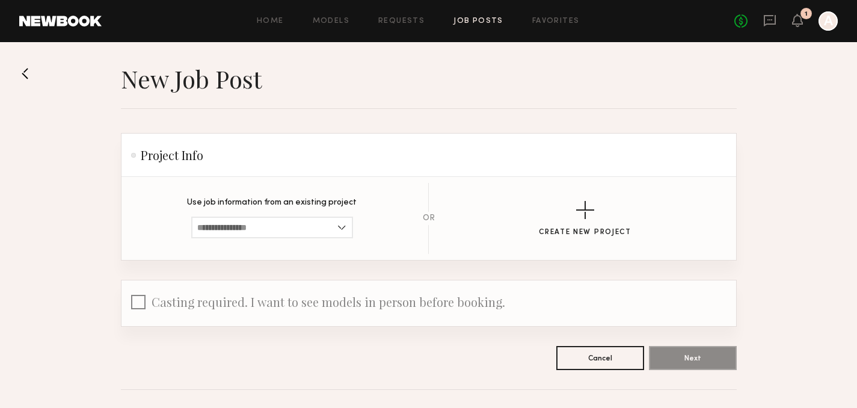
click at [482, 16] on div "Home Models Requests Job Posts Favorites Sign Out No fees up to $5,000 1 A" at bounding box center [470, 20] width 737 height 19
click at [483, 19] on link "Job Posts" at bounding box center [479, 21] width 50 height 8
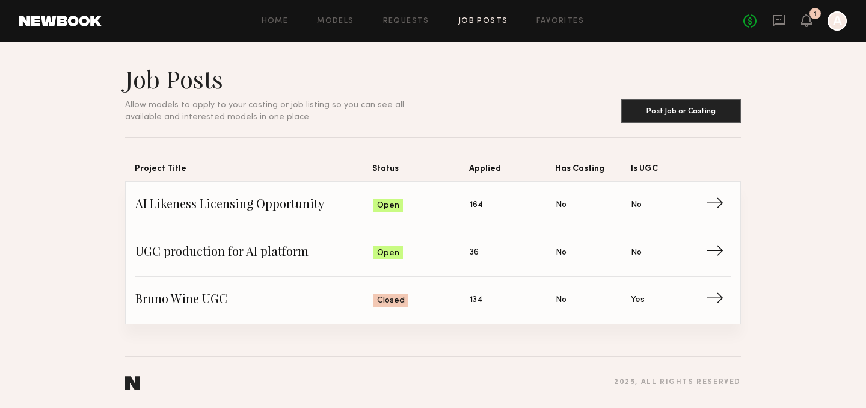
click at [839, 23] on div at bounding box center [837, 20] width 19 height 19
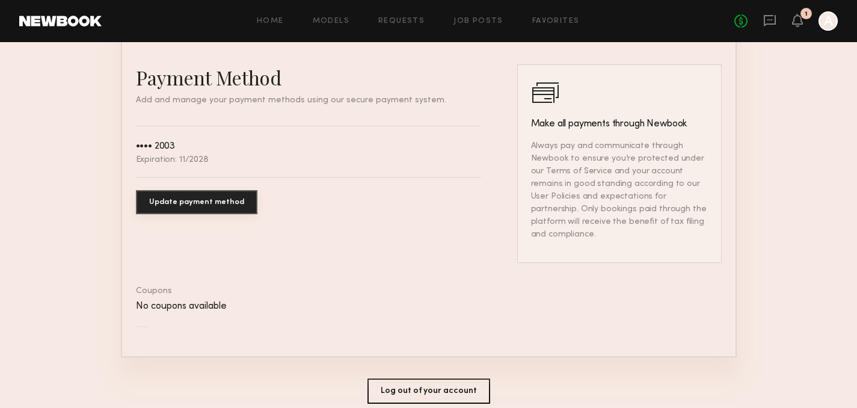
scroll to position [703, 0]
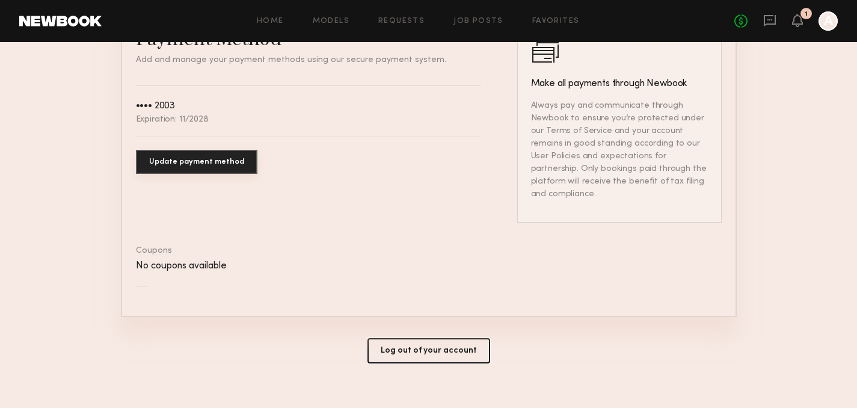
click at [412, 338] on button "Log out of your account" at bounding box center [429, 350] width 123 height 25
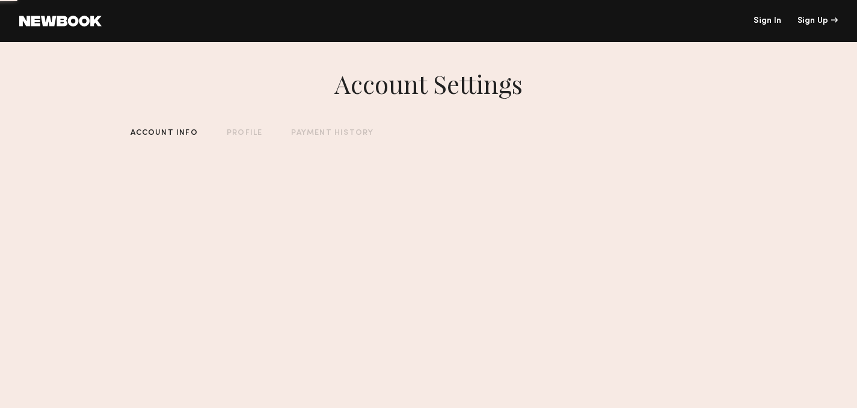
scroll to position [0, 0]
